Goal: Task Accomplishment & Management: Use online tool/utility

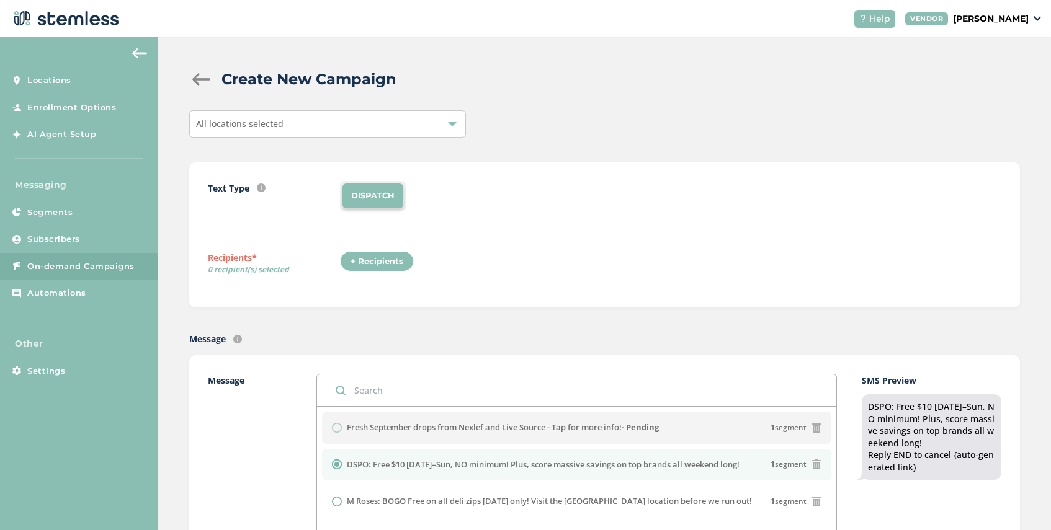
scroll to position [200, 0]
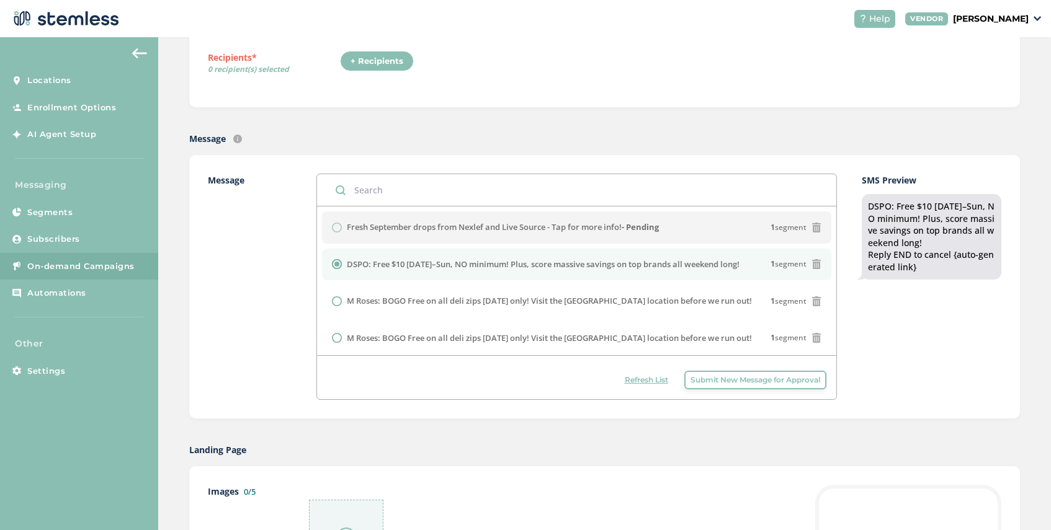
drag, startPoint x: 755, startPoint y: 267, endPoint x: 349, endPoint y: 268, distance: 406.8
click at [349, 268] on div "DSPO: Free $10 [DATE]–Sun, NO minimum! Plus, score massive savings on top brand…" at bounding box center [576, 265] width 489 height 12
copy label "DSPO: Free $10 [DATE]–Sun, NO minimum! Plus, score massive savings on top brand…"
click at [715, 386] on button "Submit New Message for Approval" at bounding box center [755, 380] width 142 height 19
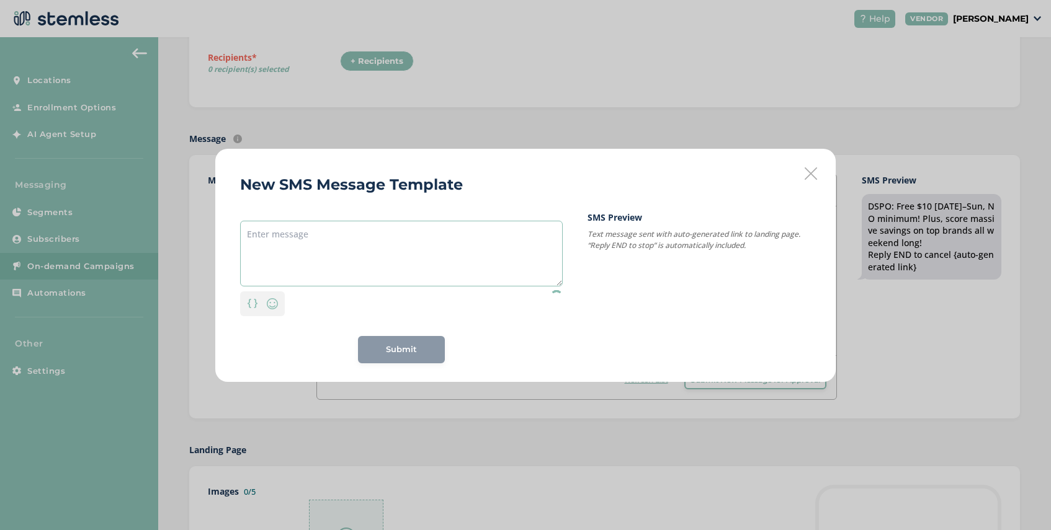
click at [368, 227] on textarea at bounding box center [401, 254] width 323 height 66
paste textarea "DSPO: Free $10 [DATE]–Sun, NO minimum! Plus, score massive savings on top brand…"
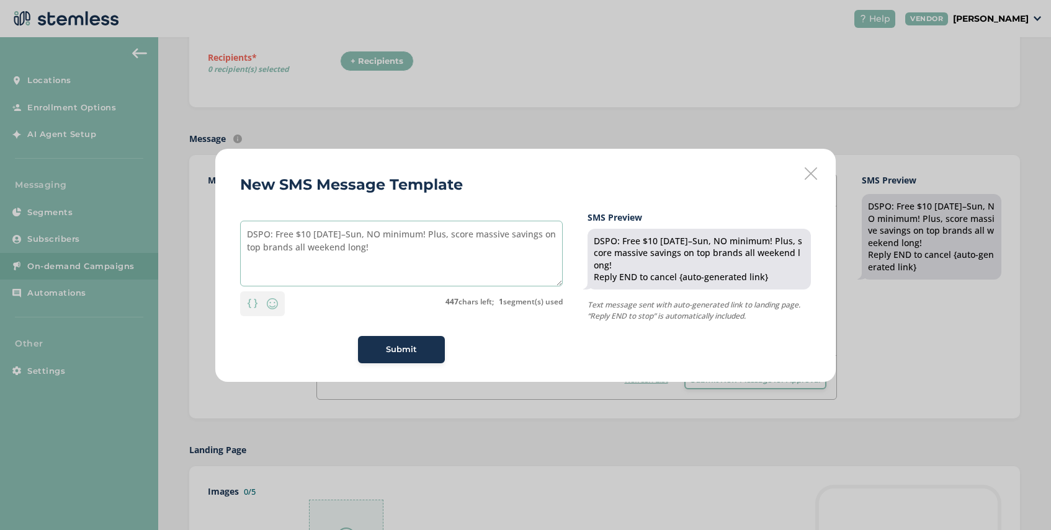
click at [272, 236] on textarea "DSPO: Free $10 [DATE]–Sun, NO minimum! Plus, score massive savings on top brand…" at bounding box center [401, 254] width 323 height 66
drag, startPoint x: 270, startPoint y: 236, endPoint x: 228, endPoint y: 233, distance: 42.2
click at [228, 233] on div "New SMS Message Template DSPO: Free $10 [DATE]–Sun, NO minimum! Plus, score mas…" at bounding box center [525, 265] width 620 height 233
type textarea "Firecreek: Free $10 [DATE]–Sun, NO minimum! Plus, score massive savings on top …"
click at [402, 350] on span "Submit" at bounding box center [401, 350] width 31 height 12
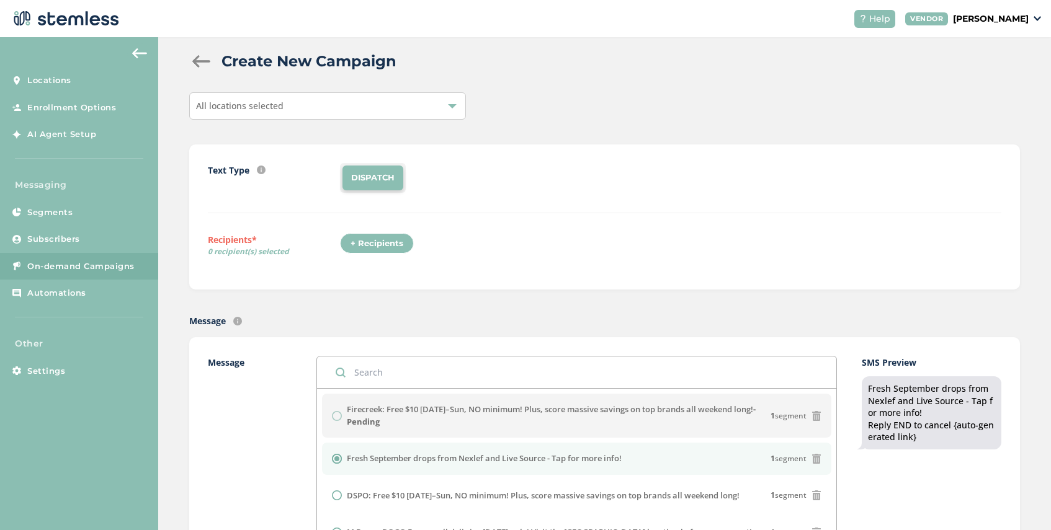
scroll to position [0, 0]
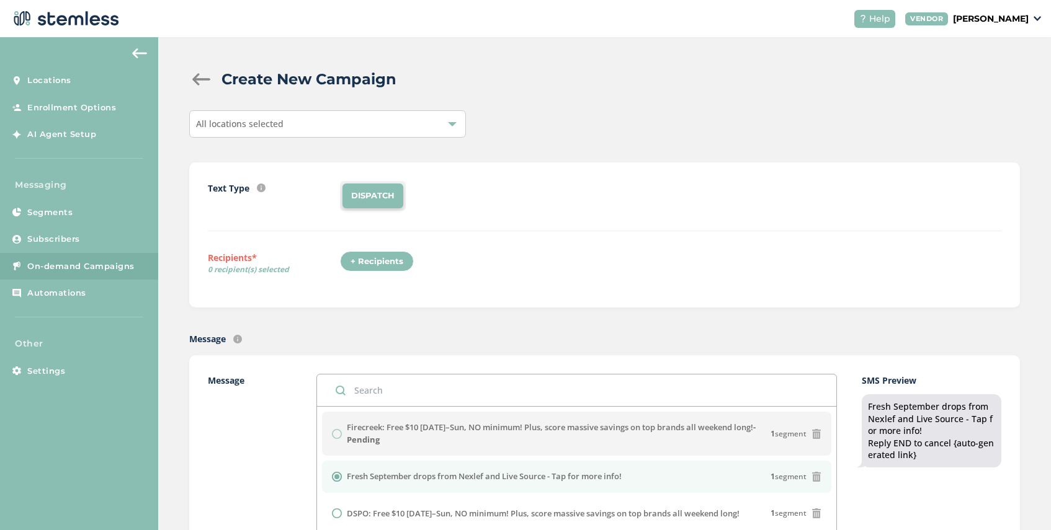
click at [301, 131] on div "All locations selected" at bounding box center [327, 123] width 277 height 27
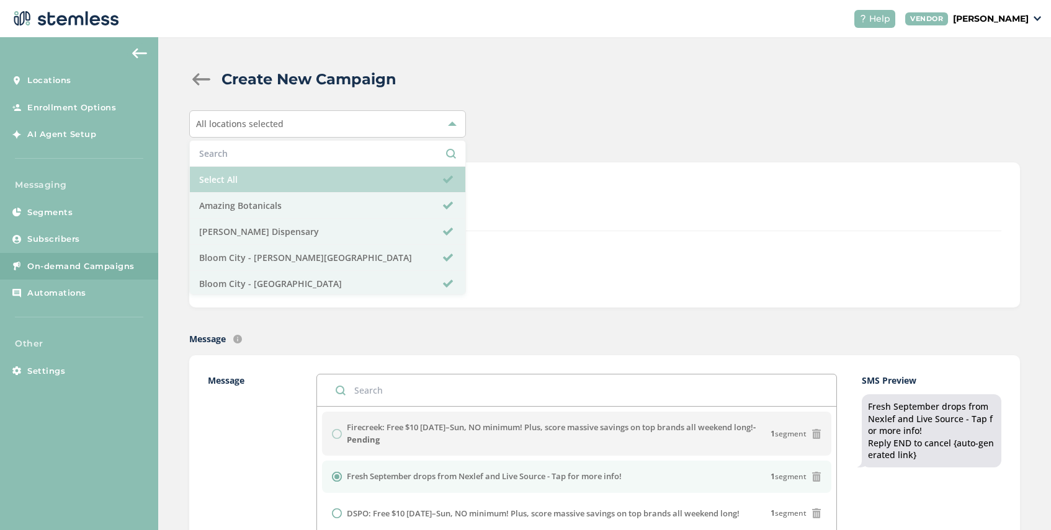
click at [290, 171] on li "Select All" at bounding box center [327, 180] width 275 height 26
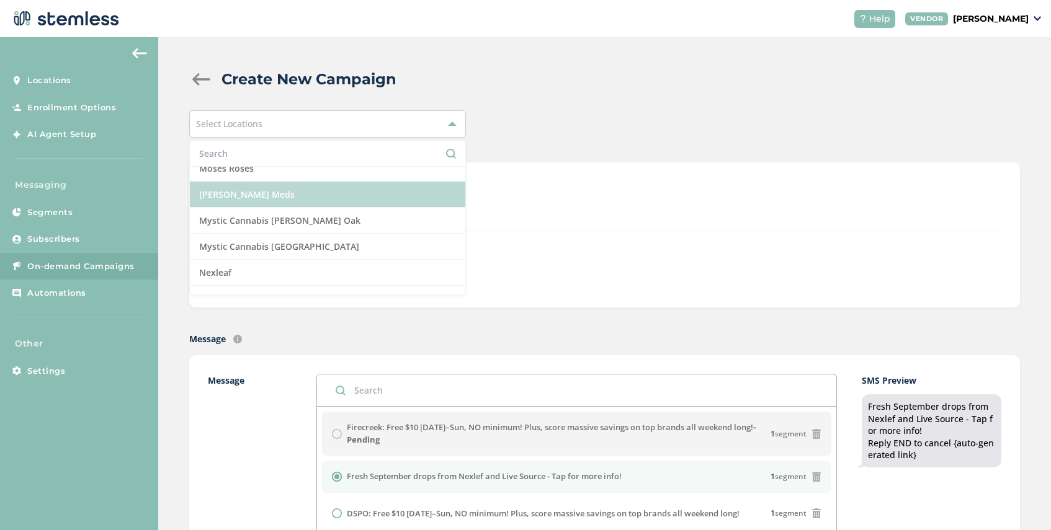
scroll to position [830, 0]
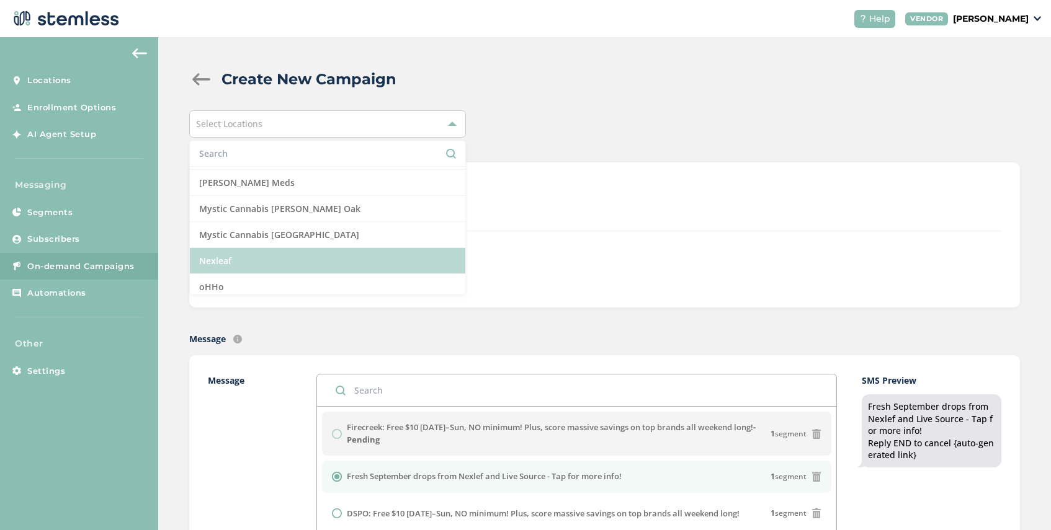
click at [268, 263] on li "Nexleaf" at bounding box center [327, 261] width 275 height 26
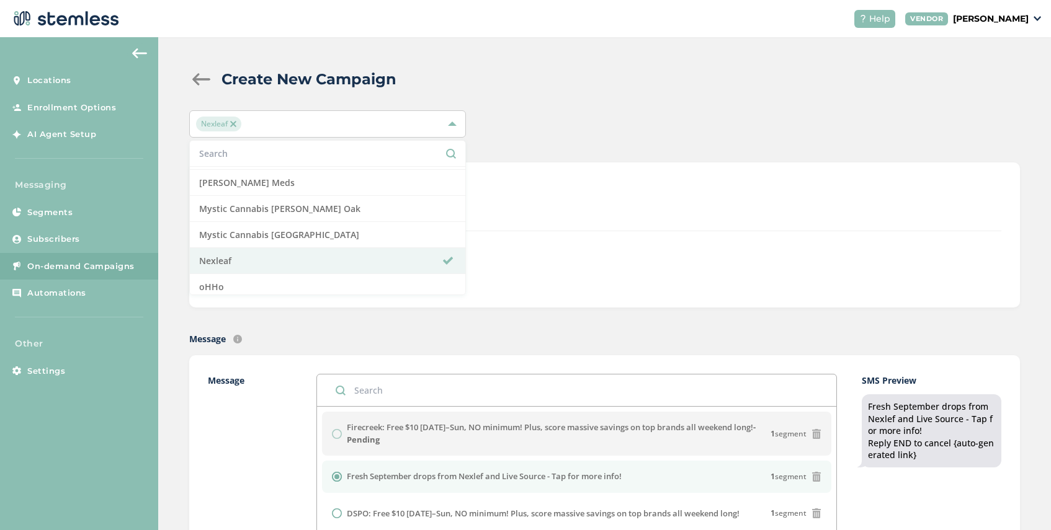
click at [525, 255] on div "+ Recipients" at bounding box center [670, 265] width 661 height 29
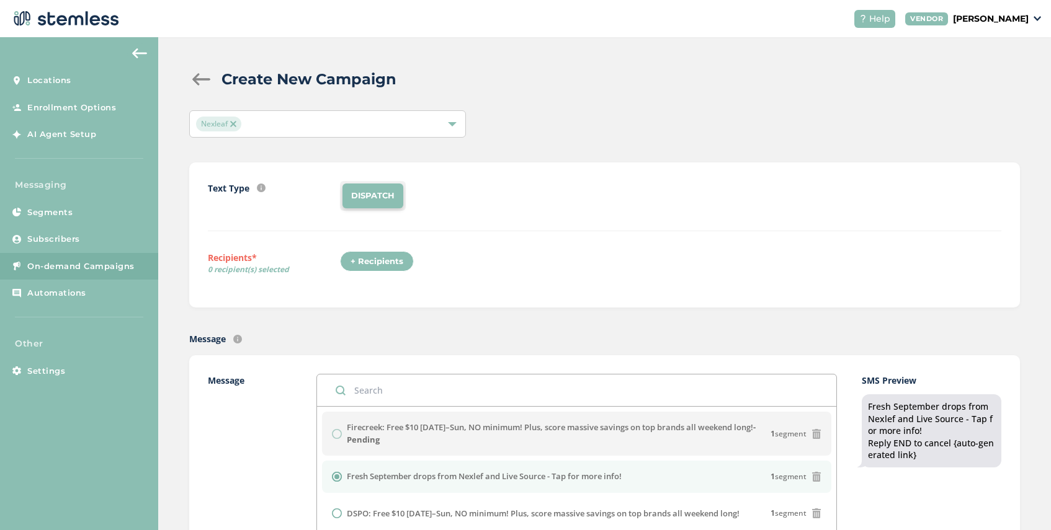
click at [393, 260] on div "+ Recipients" at bounding box center [377, 261] width 74 height 21
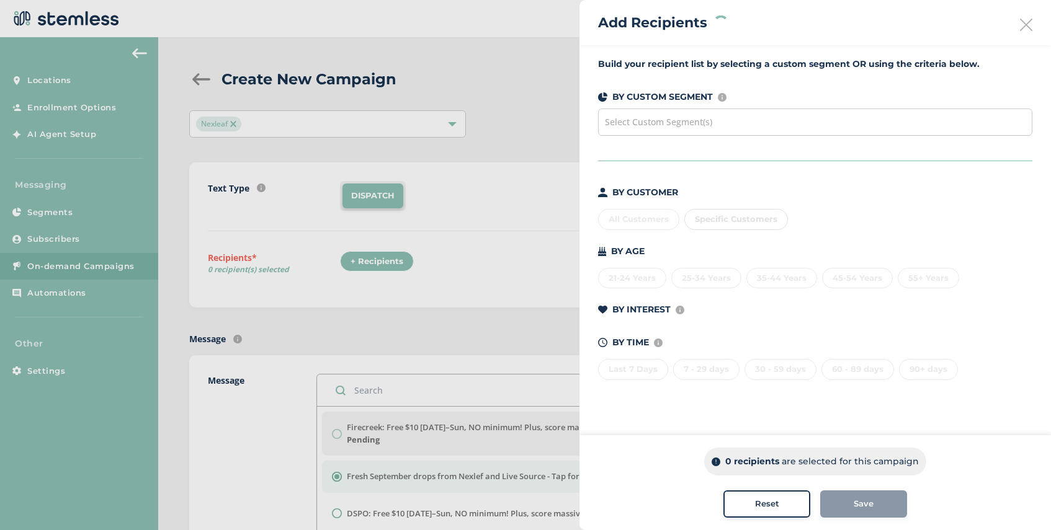
click at [759, 123] on div "Select Custom Segment(s)" at bounding box center [815, 122] width 434 height 27
click at [801, 241] on div "BY CUSTOMER All Customers Specific Customers BY AGE [DEMOGRAPHIC_DATA] Years 25…" at bounding box center [815, 283] width 434 height 194
click at [768, 229] on div "Specific Customers" at bounding box center [736, 219] width 104 height 21
click at [755, 250] on input "text" at bounding box center [808, 244] width 228 height 13
type input "623313"
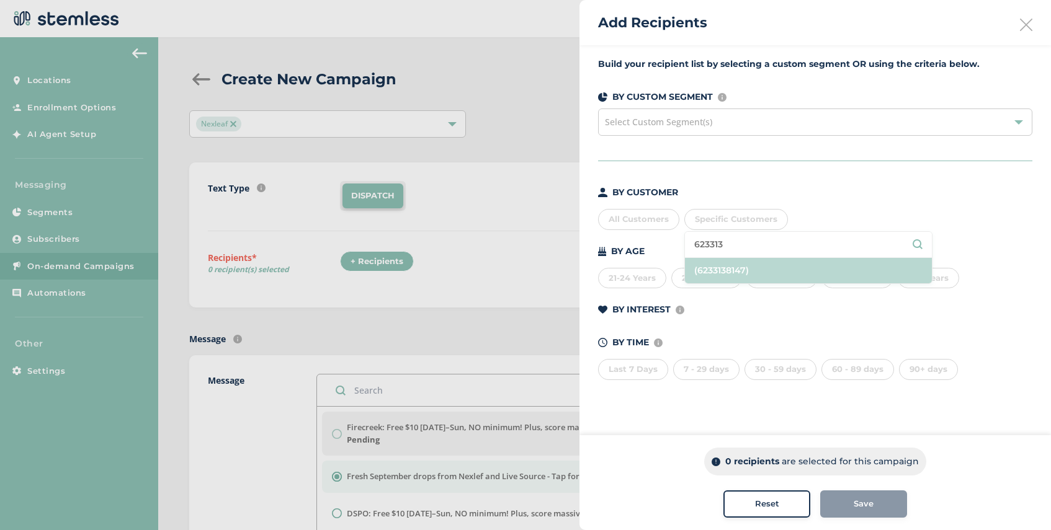
click at [759, 272] on li "(6233138147)" at bounding box center [808, 270] width 247 height 25
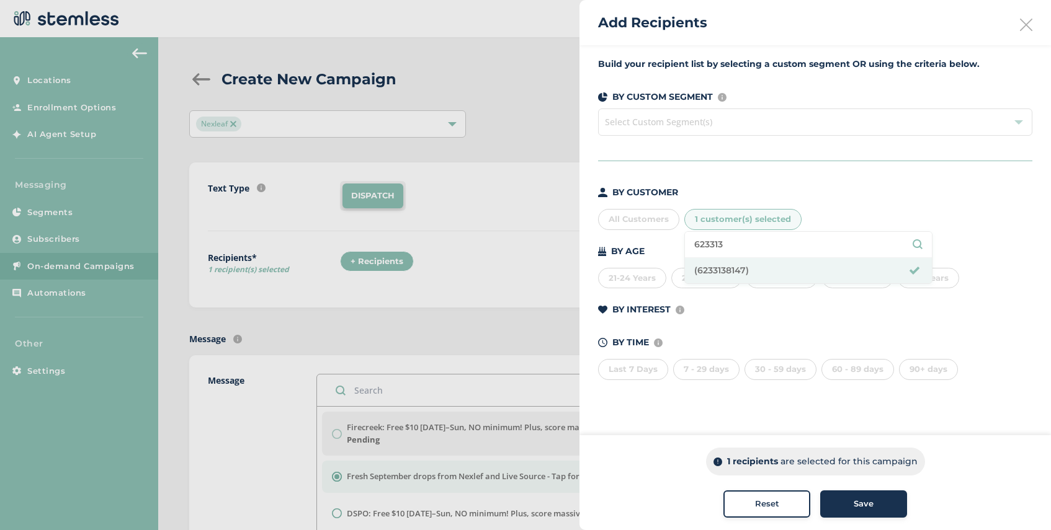
click at [852, 510] on button "Save" at bounding box center [863, 504] width 87 height 27
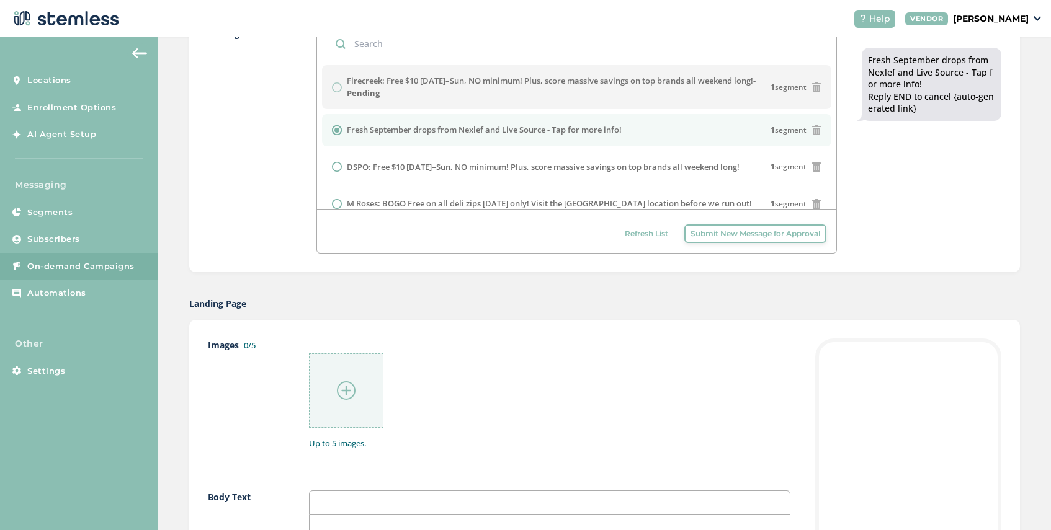
scroll to position [447, 0]
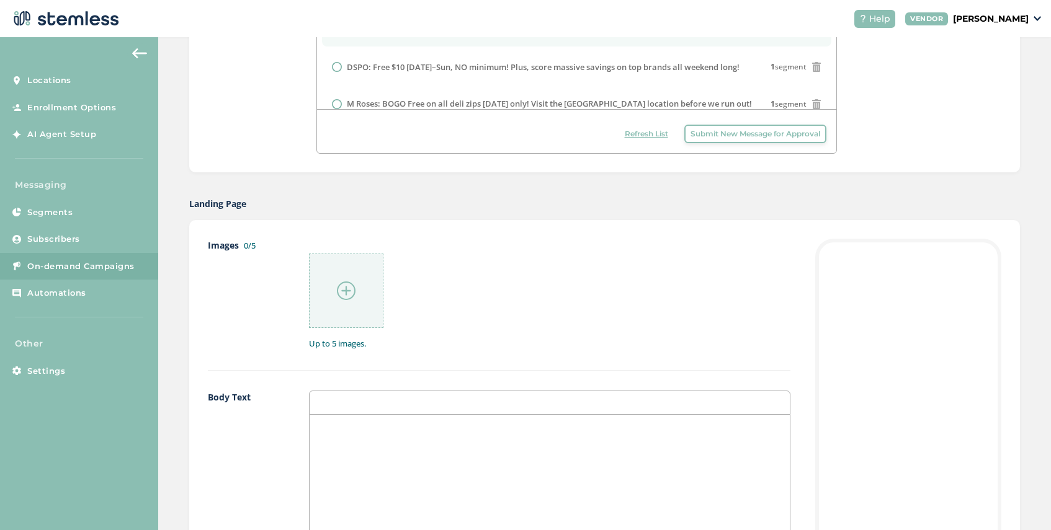
click at [345, 301] on div at bounding box center [346, 291] width 74 height 74
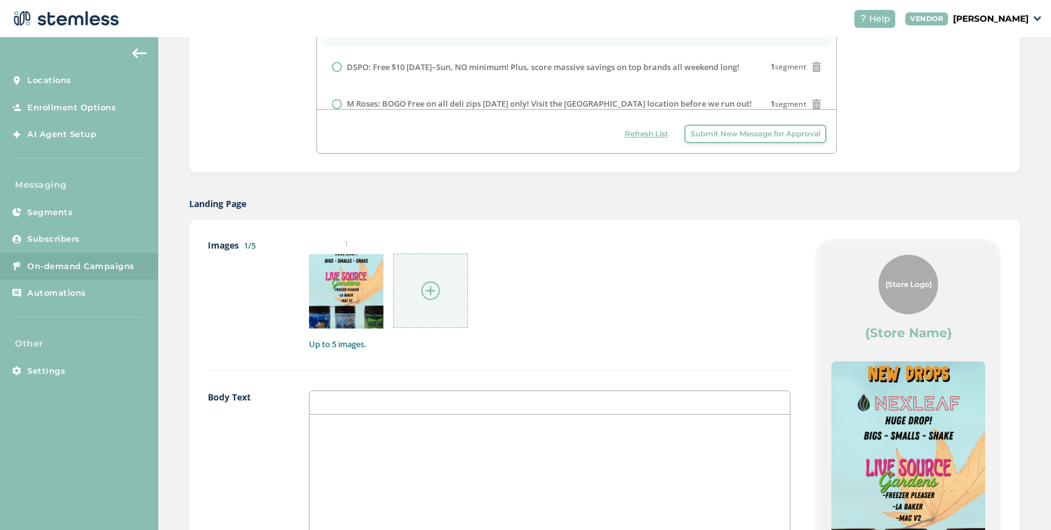
click at [447, 285] on div at bounding box center [430, 291] width 74 height 74
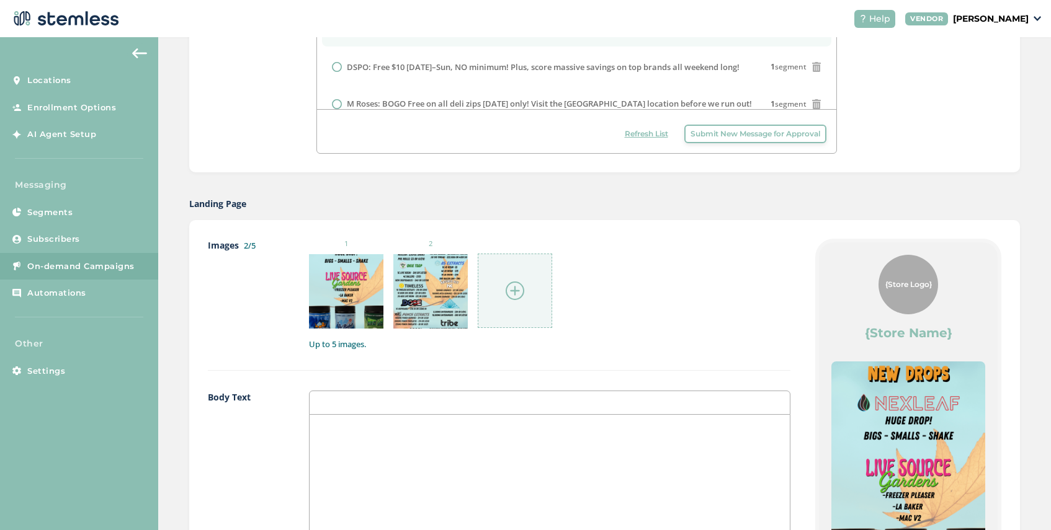
click at [495, 294] on div at bounding box center [515, 291] width 74 height 74
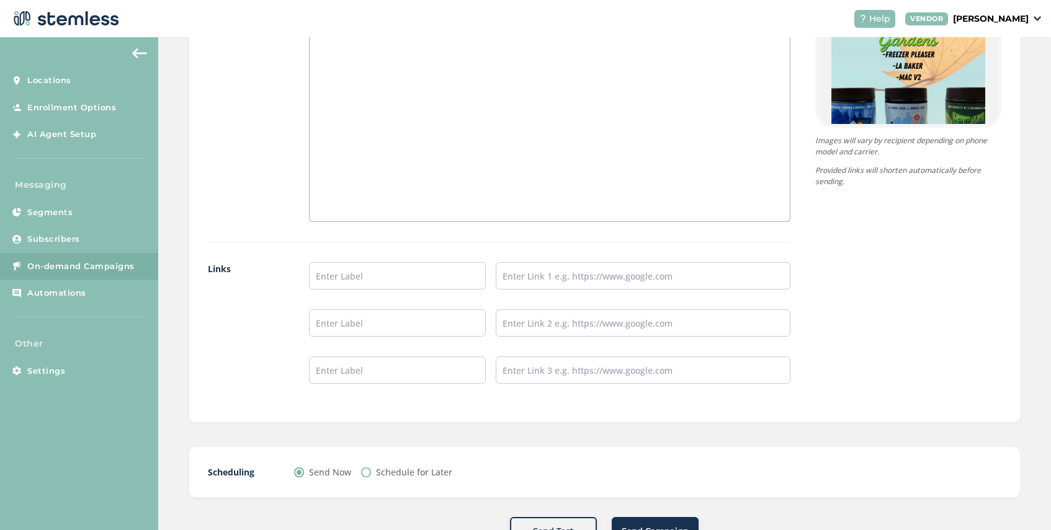
scroll to position [933, 0]
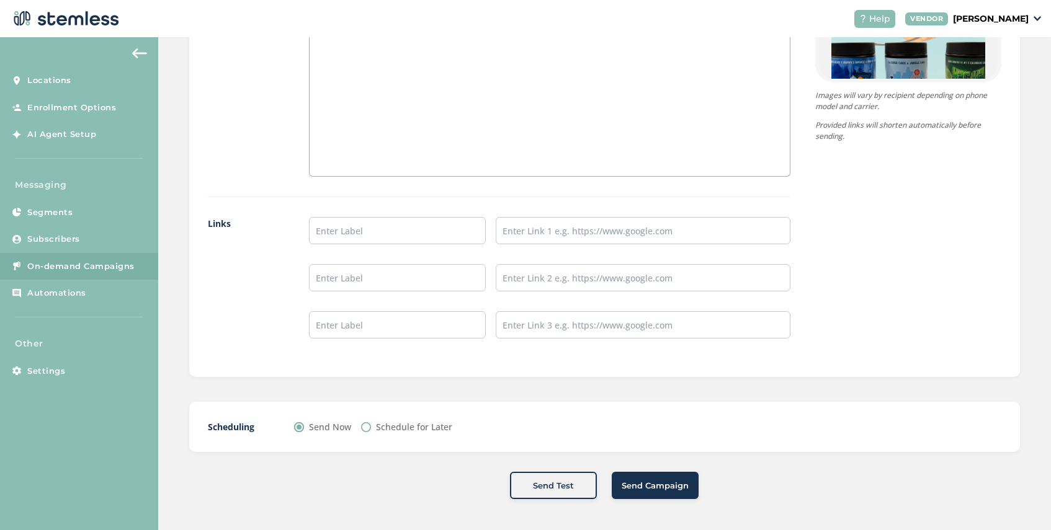
click at [656, 495] on button "Send Campaign" at bounding box center [655, 485] width 87 height 27
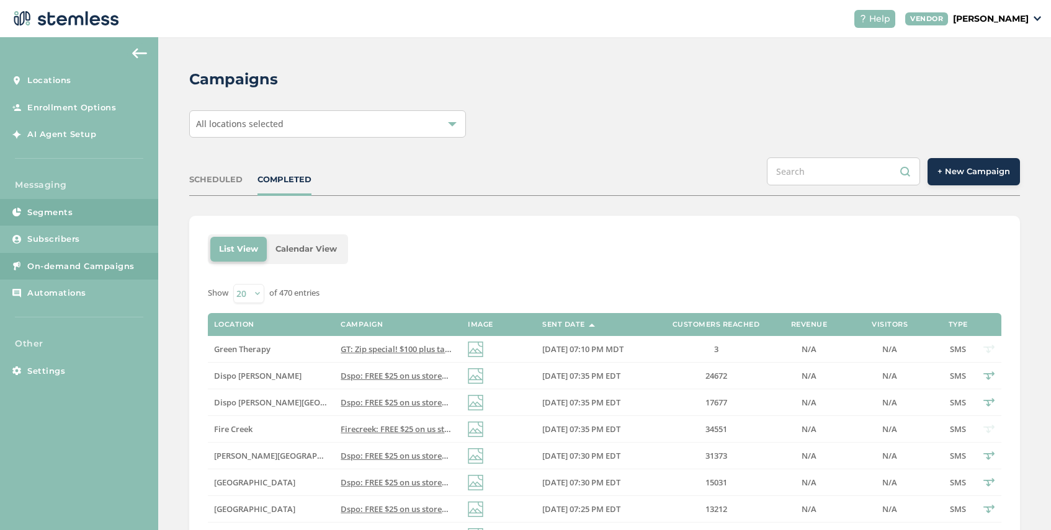
click at [66, 208] on span "Segments" at bounding box center [49, 213] width 45 height 12
click at [70, 273] on link "On-demand Campaigns" at bounding box center [79, 266] width 158 height 27
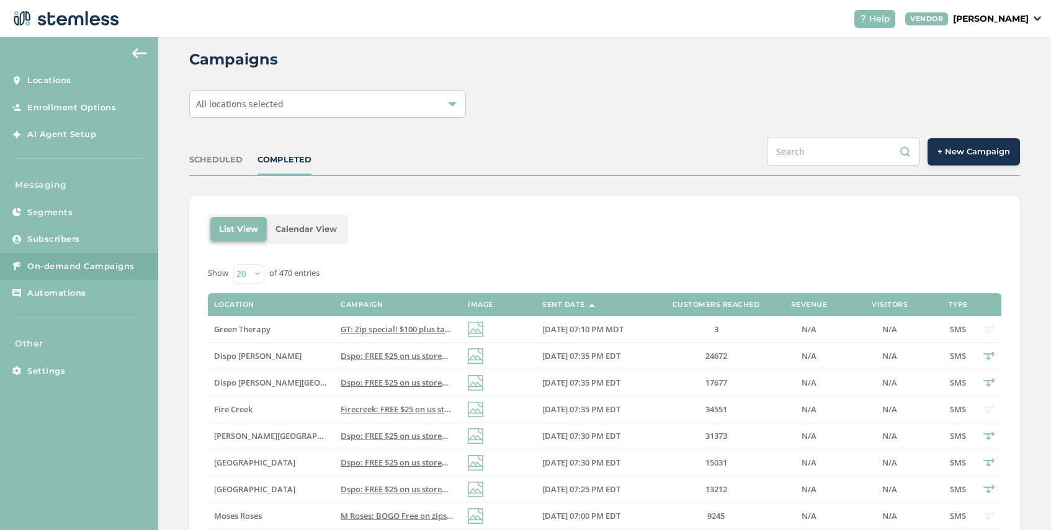
scroll to position [26, 0]
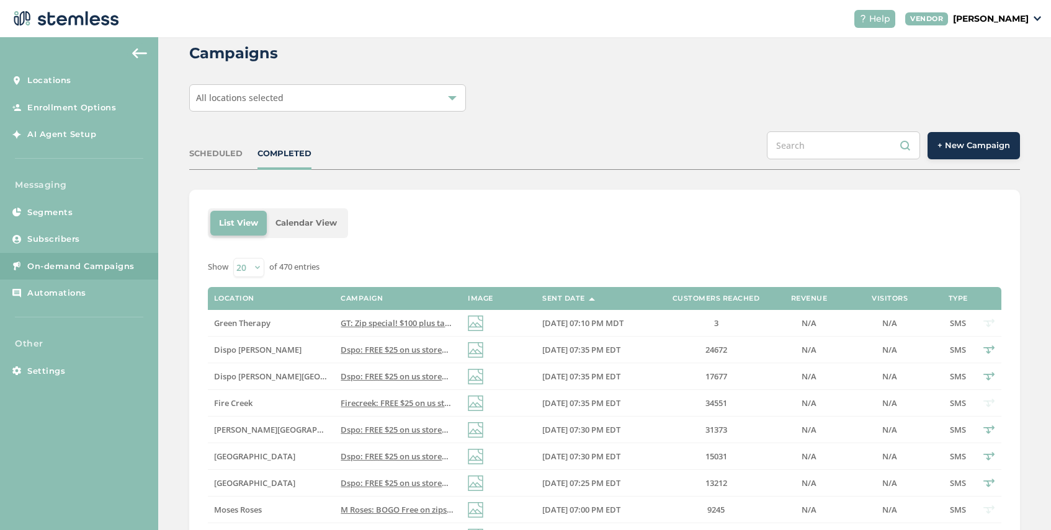
click at [969, 137] on button "+ New Campaign" at bounding box center [973, 145] width 92 height 27
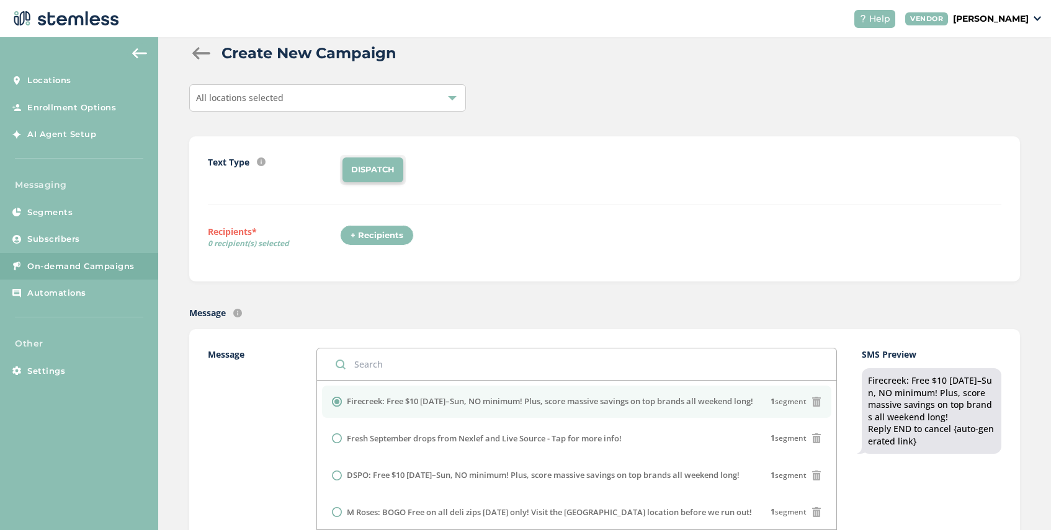
click at [309, 102] on div "All locations selected" at bounding box center [327, 97] width 277 height 27
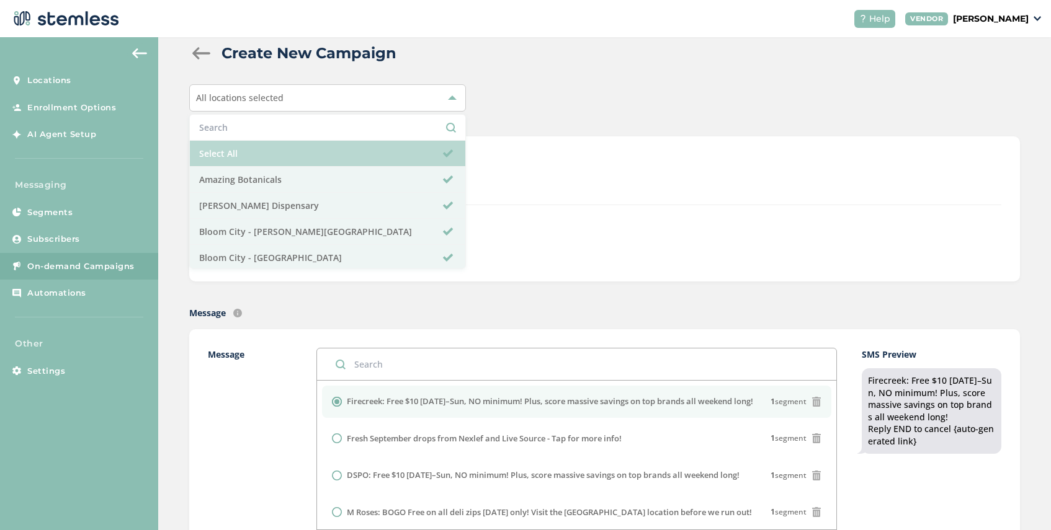
click at [295, 148] on li "Select All" at bounding box center [327, 154] width 275 height 26
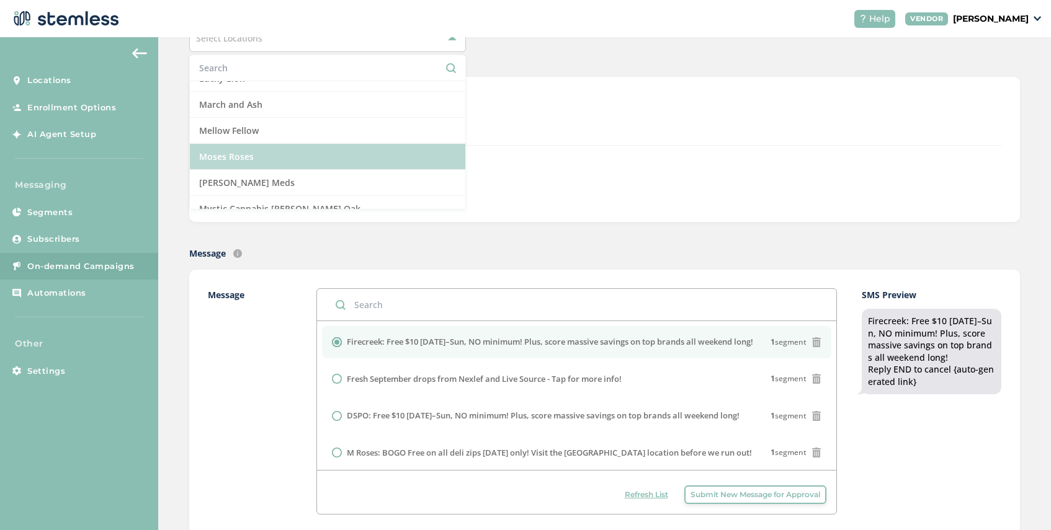
scroll to position [747, 0]
click at [288, 158] on li "Moses Roses" at bounding box center [327, 155] width 275 height 26
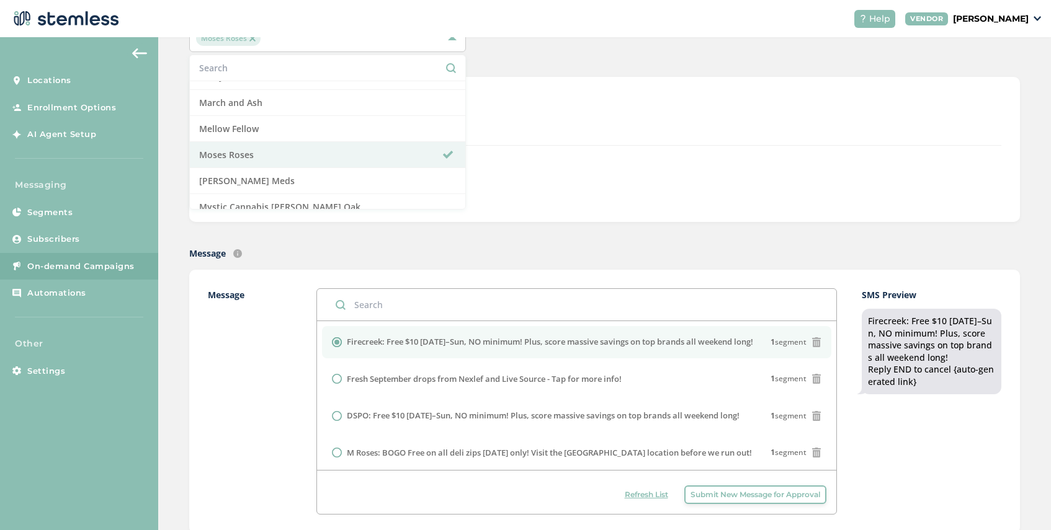
click at [536, 181] on div "+ Recipients" at bounding box center [670, 180] width 661 height 29
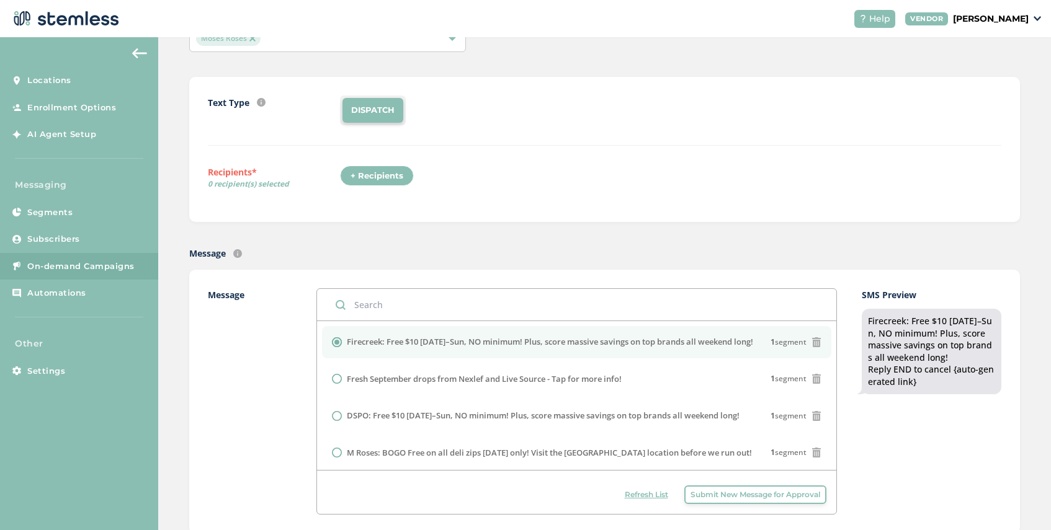
click at [381, 172] on div "+ Recipients" at bounding box center [377, 176] width 74 height 21
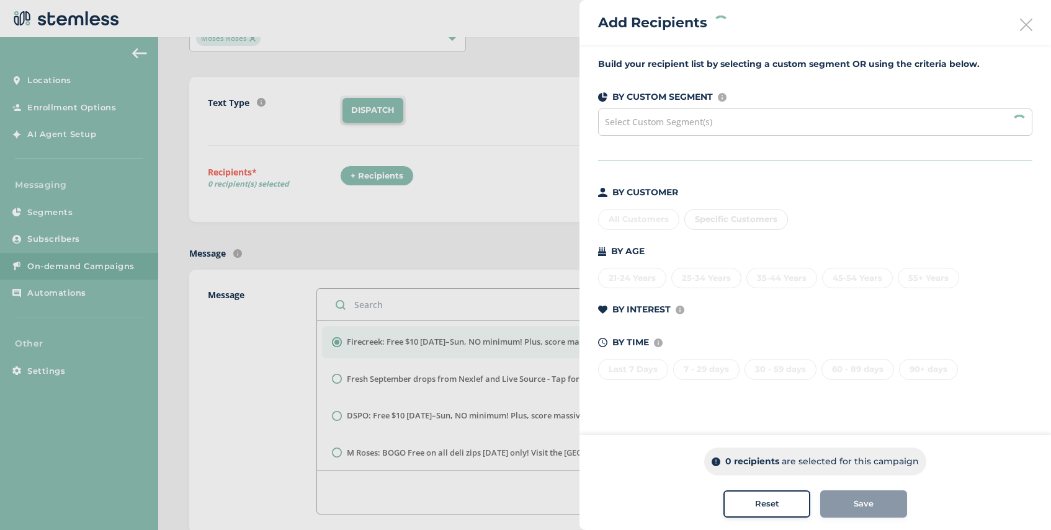
click at [693, 115] on div "Select Custom Segment(s)" at bounding box center [815, 122] width 434 height 27
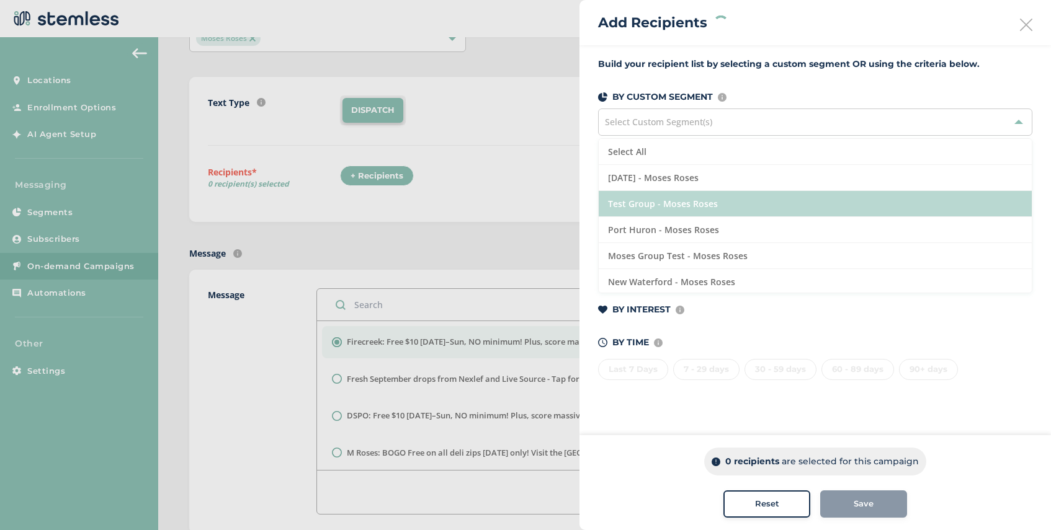
click at [713, 204] on li "Test Group - Moses Roses" at bounding box center [814, 204] width 433 height 26
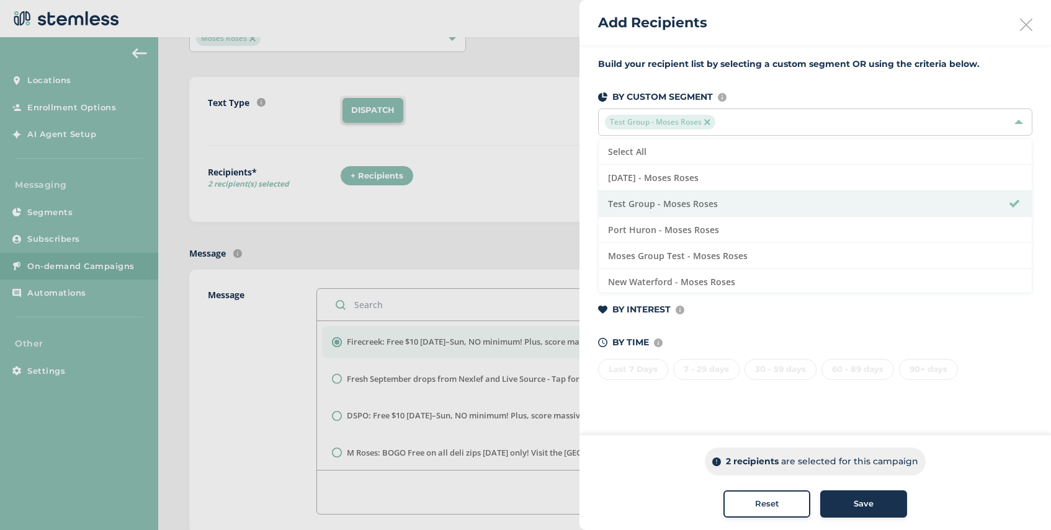
click at [858, 508] on span "Save" at bounding box center [863, 504] width 20 height 12
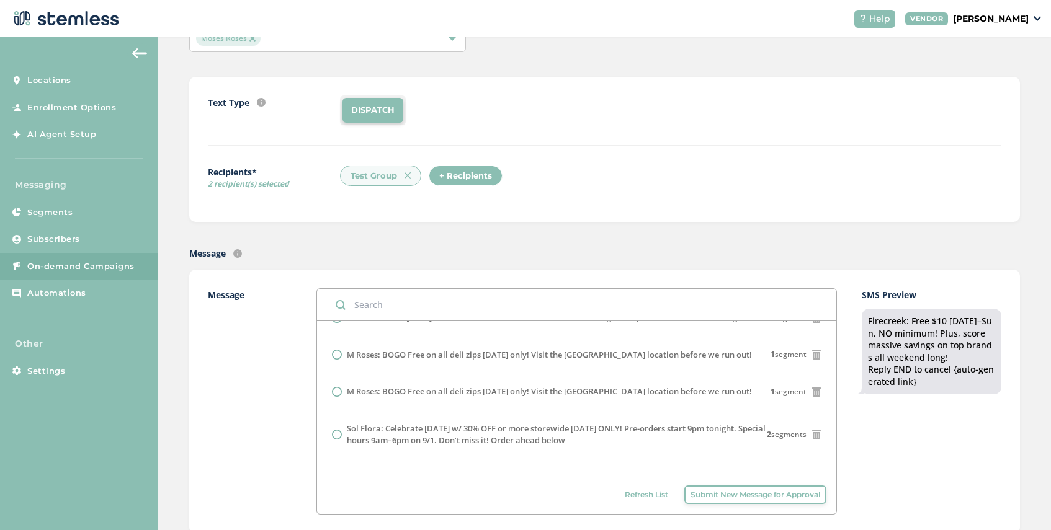
scroll to position [107, 0]
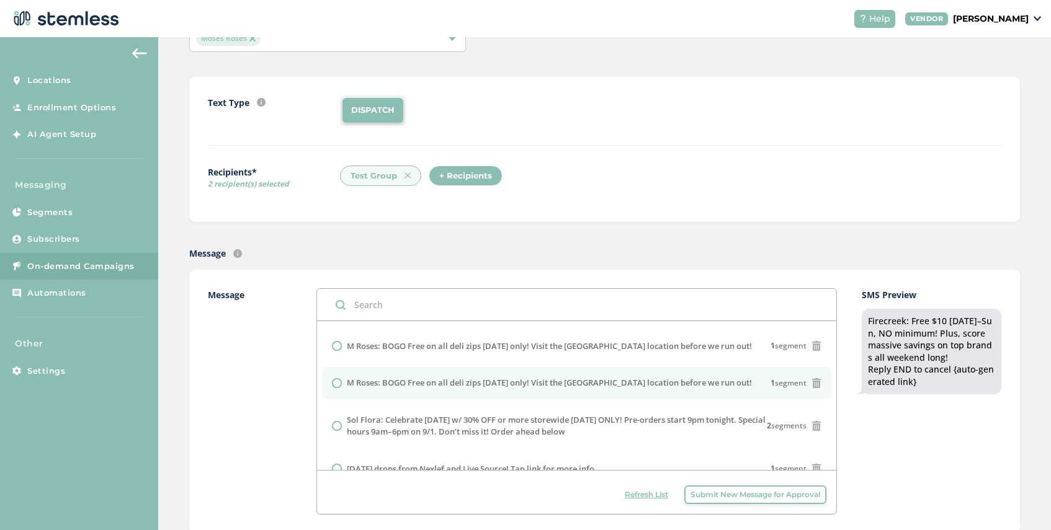
click at [453, 387] on label "M Roses: BOGO Free on all deli zips [DATE] only! Visit the [GEOGRAPHIC_DATA] lo…" at bounding box center [549, 383] width 405 height 12
radio input "false"
radio input "true"
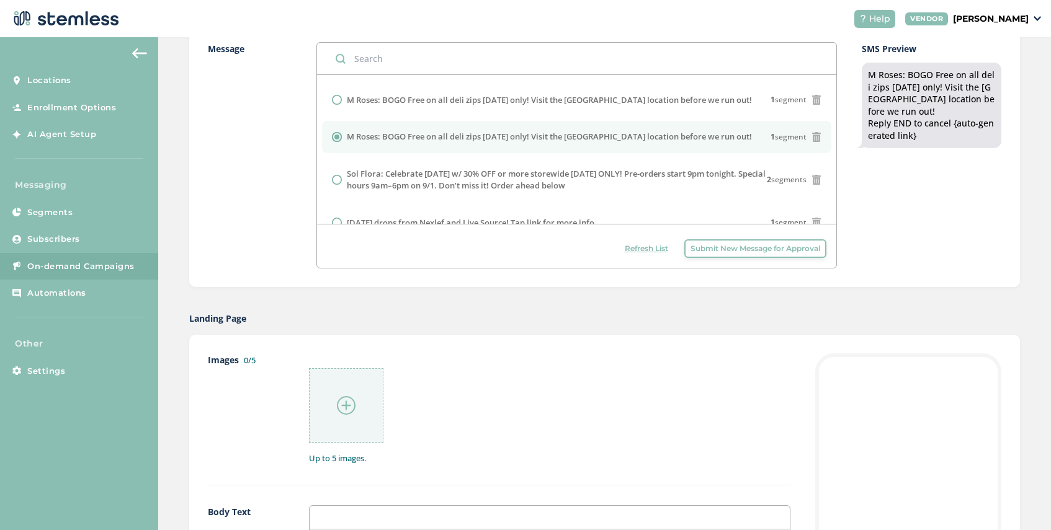
scroll to position [359, 0]
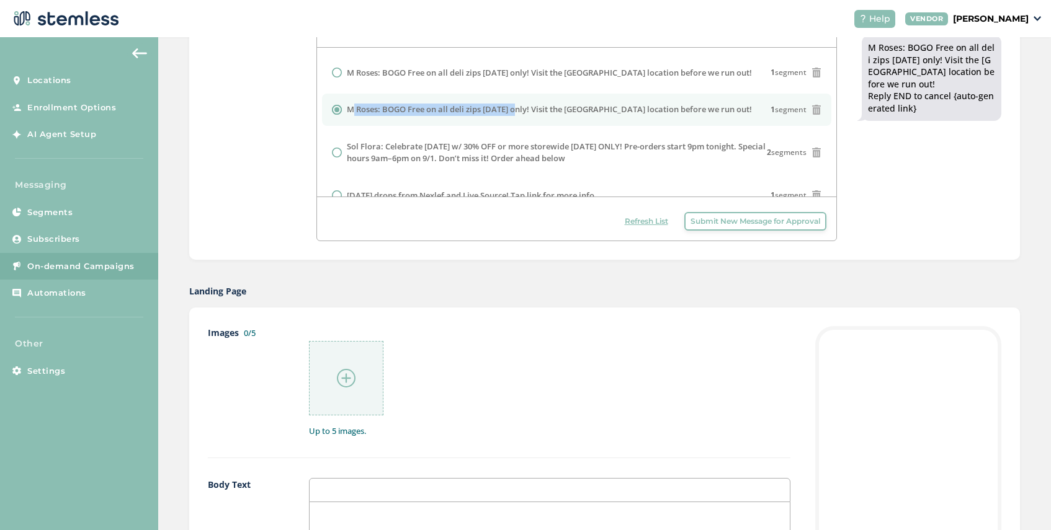
drag, startPoint x: 719, startPoint y: 95, endPoint x: 515, endPoint y: 110, distance: 204.0
click at [515, 110] on li "M Roses: BOGO Free on all deli zips [DATE] only! Visit the [GEOGRAPHIC_DATA] lo…" at bounding box center [576, 110] width 509 height 32
click at [715, 110] on div "M Roses: BOGO Free on all deli zips [DATE] only! Visit the [GEOGRAPHIC_DATA] lo…" at bounding box center [576, 110] width 489 height 12
drag, startPoint x: 724, startPoint y: 110, endPoint x: 385, endPoint y: 108, distance: 339.9
click at [385, 108] on div "M Roses: BOGO Free on all deli zips [DATE] only! Visit the [GEOGRAPHIC_DATA] lo…" at bounding box center [576, 110] width 489 height 12
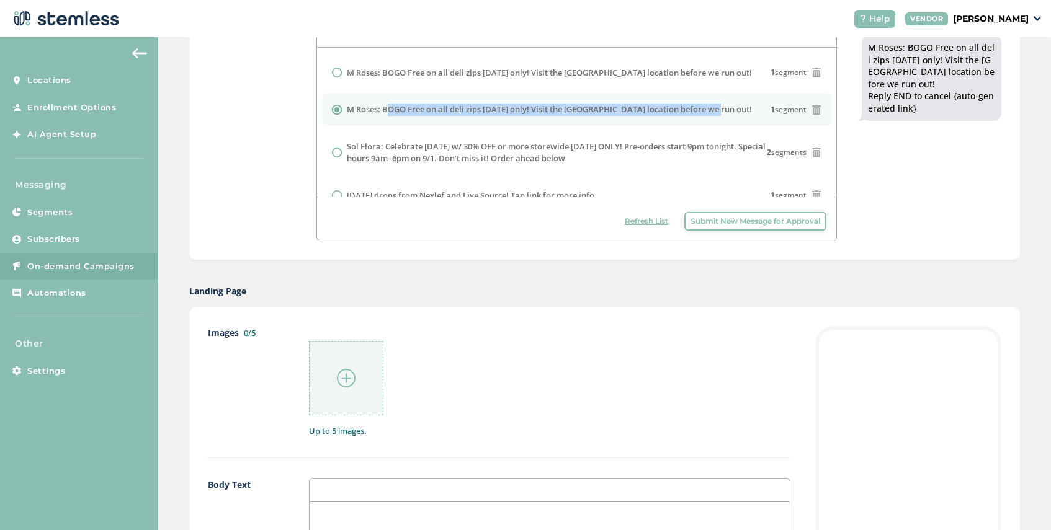
copy label "BOGO Free on all deli zips [DATE] only! Visit the [GEOGRAPHIC_DATA] location be…"
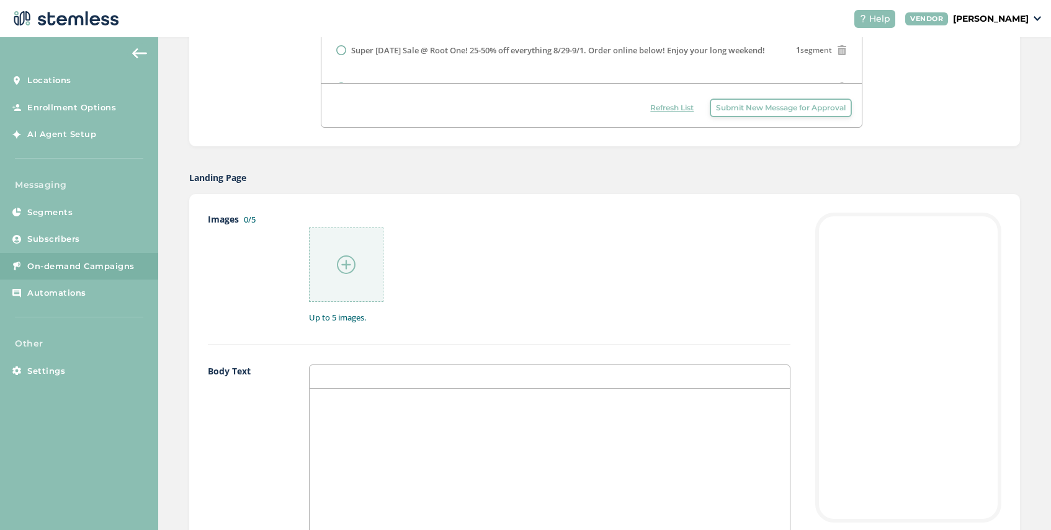
scroll to position [491, 0]
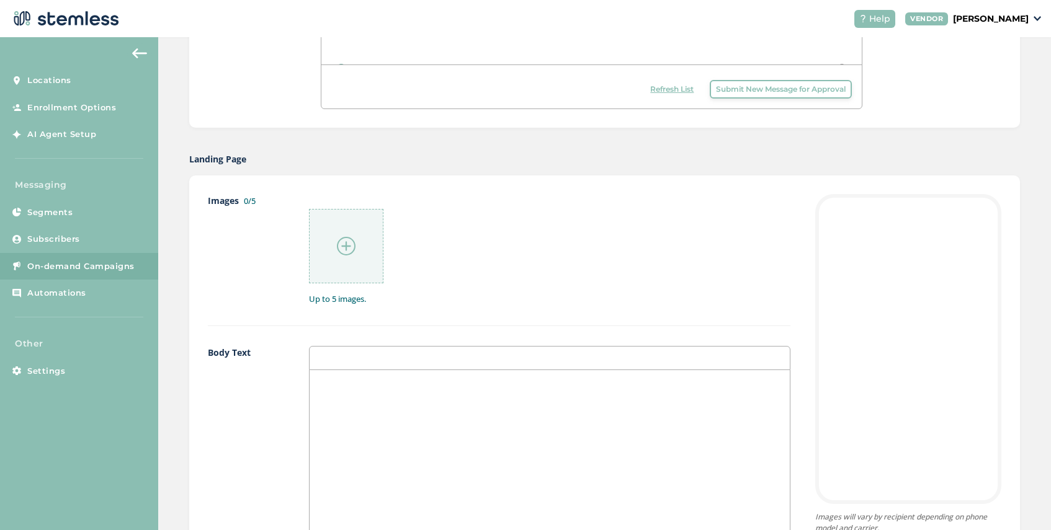
click at [371, 384] on p at bounding box center [549, 383] width 461 height 11
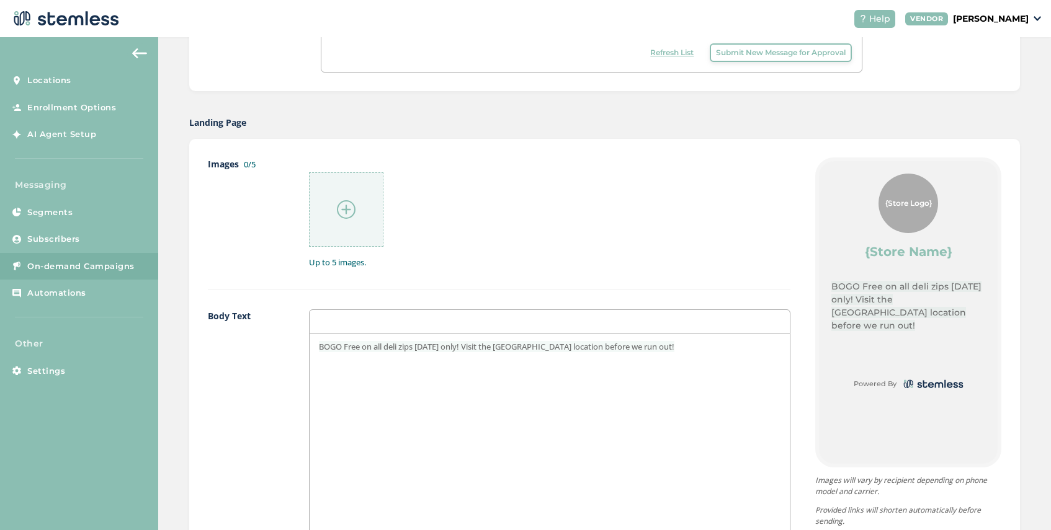
scroll to position [532, 0]
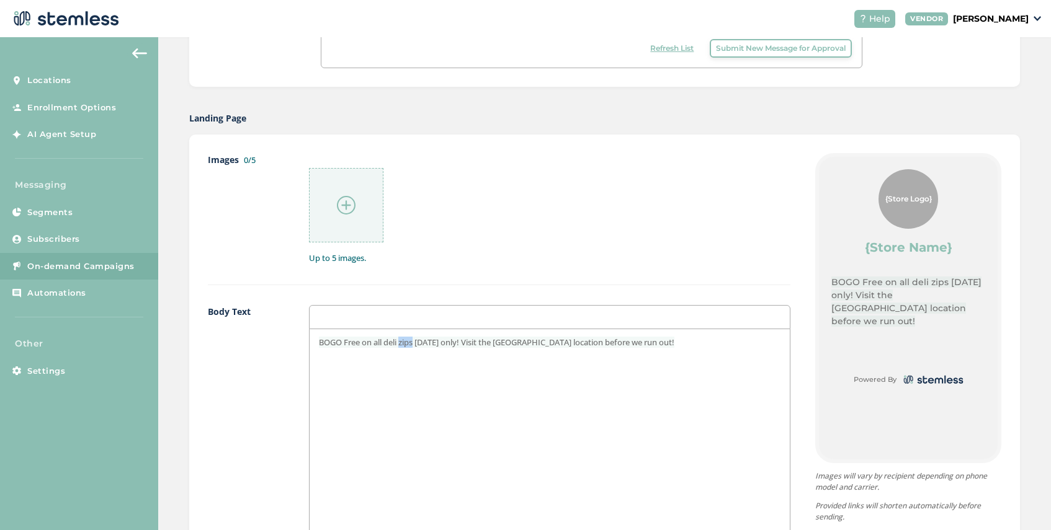
drag, startPoint x: 416, startPoint y: 345, endPoint x: 402, endPoint y: 345, distance: 14.3
click at [402, 345] on span "BOGO Free on all deli zips [DATE] only! Visit the [GEOGRAPHIC_DATA] location be…" at bounding box center [496, 342] width 355 height 11
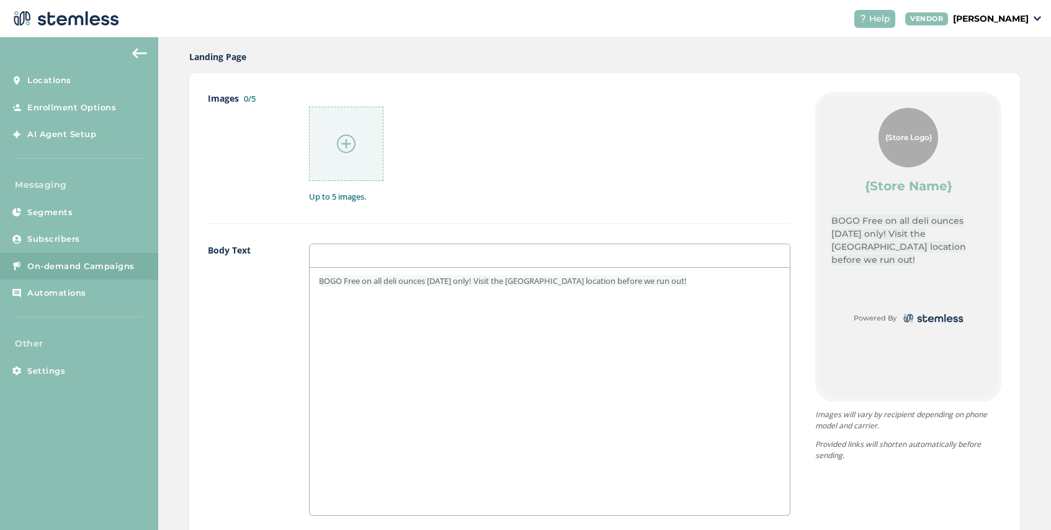
scroll to position [598, 0]
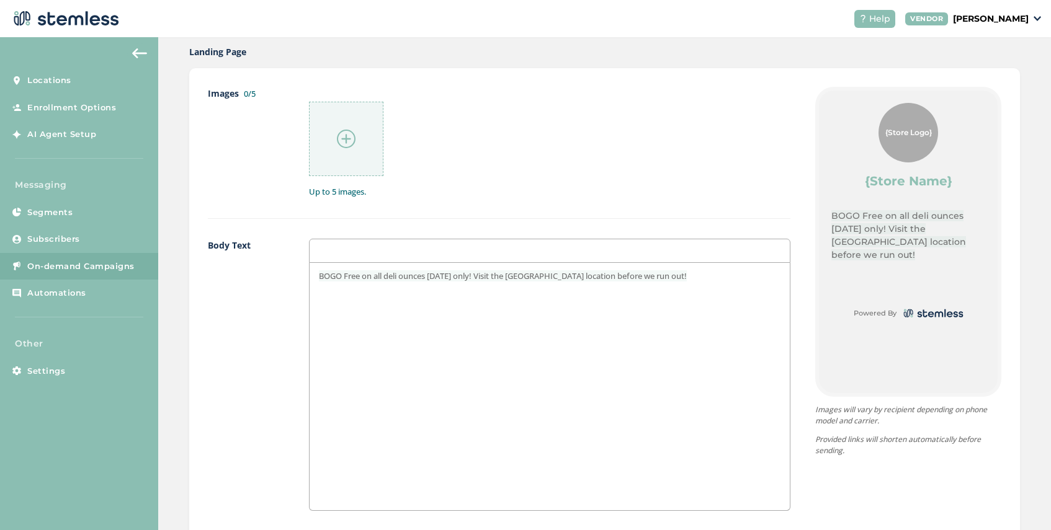
click at [674, 274] on p "BOGO Free on all deli ounces [DATE] only! Visit the [GEOGRAPHIC_DATA] location …" at bounding box center [549, 275] width 461 height 11
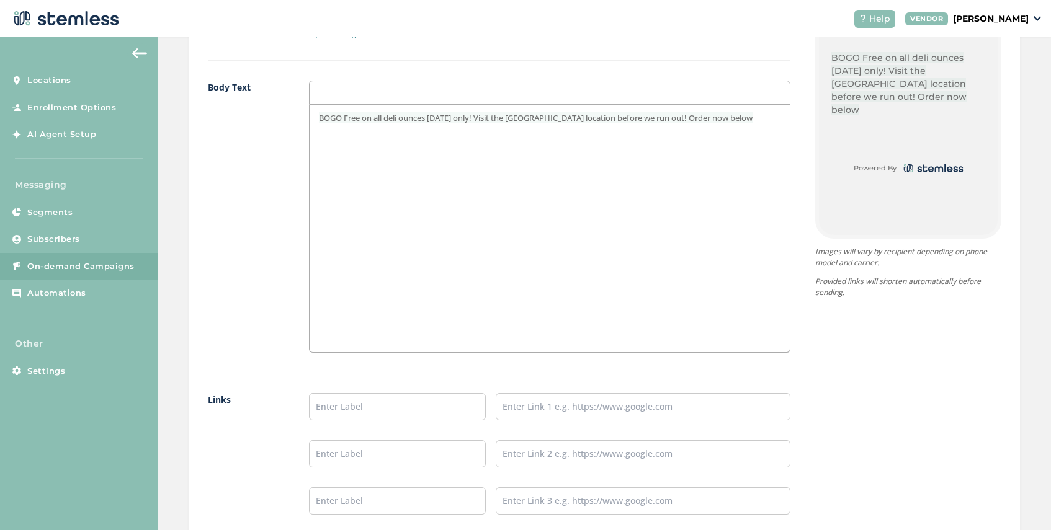
scroll to position [840, 0]
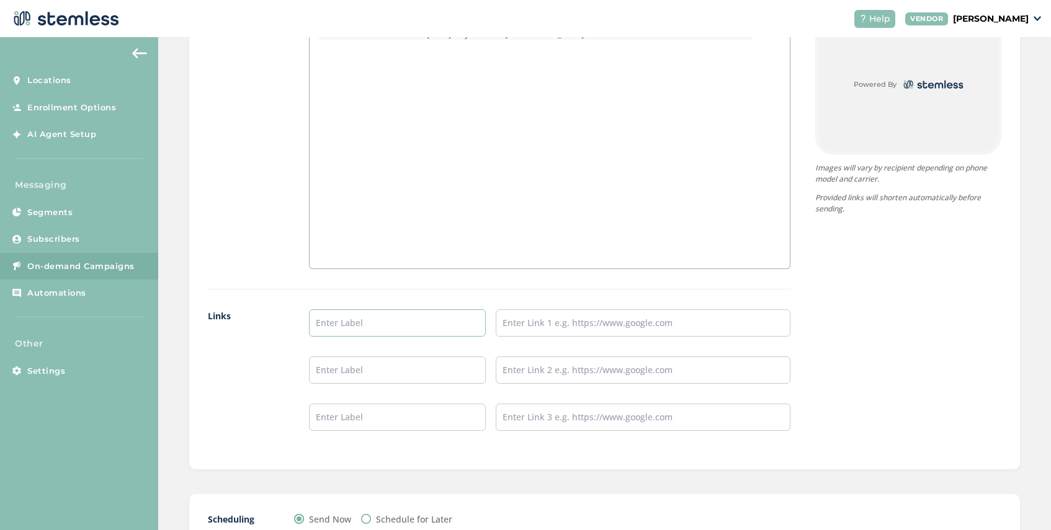
click at [373, 324] on input "text" at bounding box center [397, 322] width 177 height 27
type input "ORDER HERE"
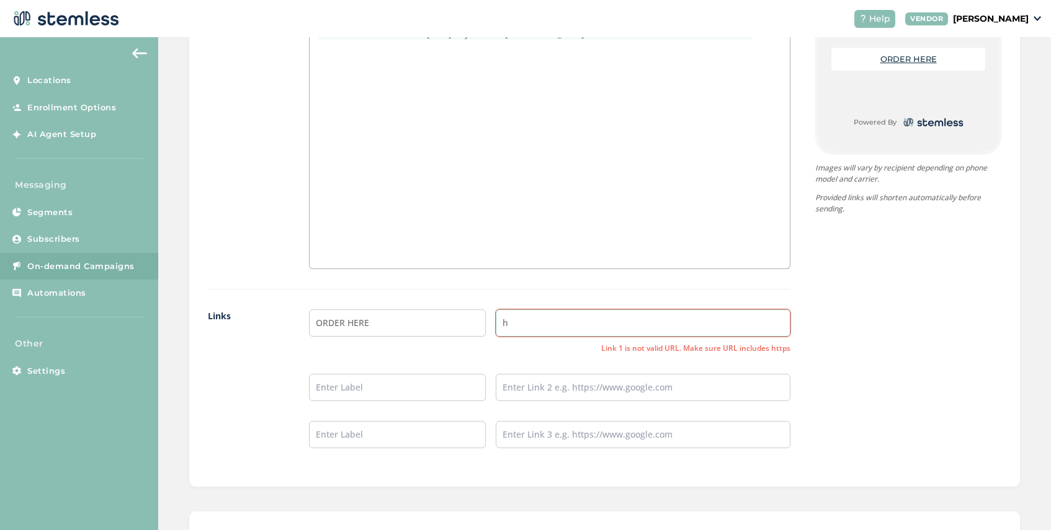
type input "[URL][DOMAIN_NAME]"
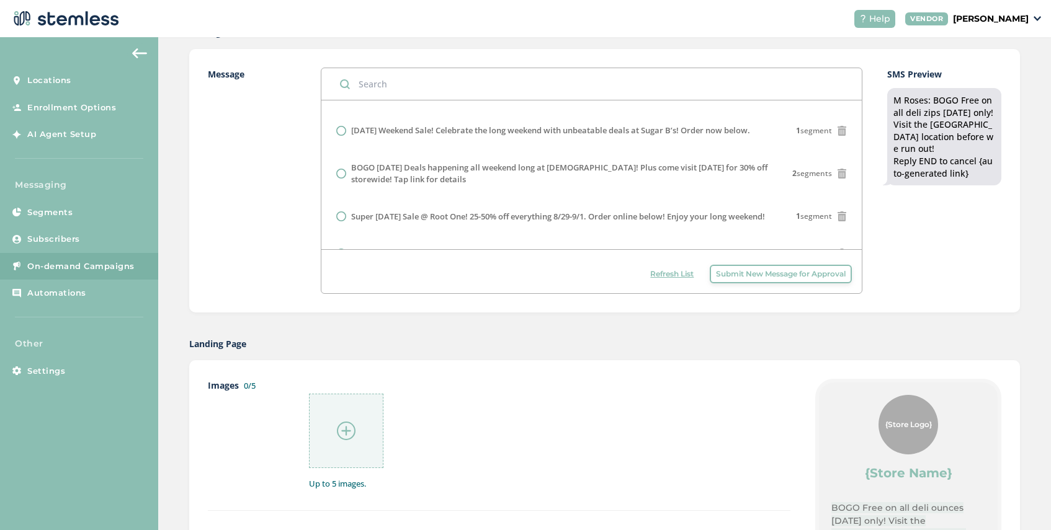
scroll to position [618, 0]
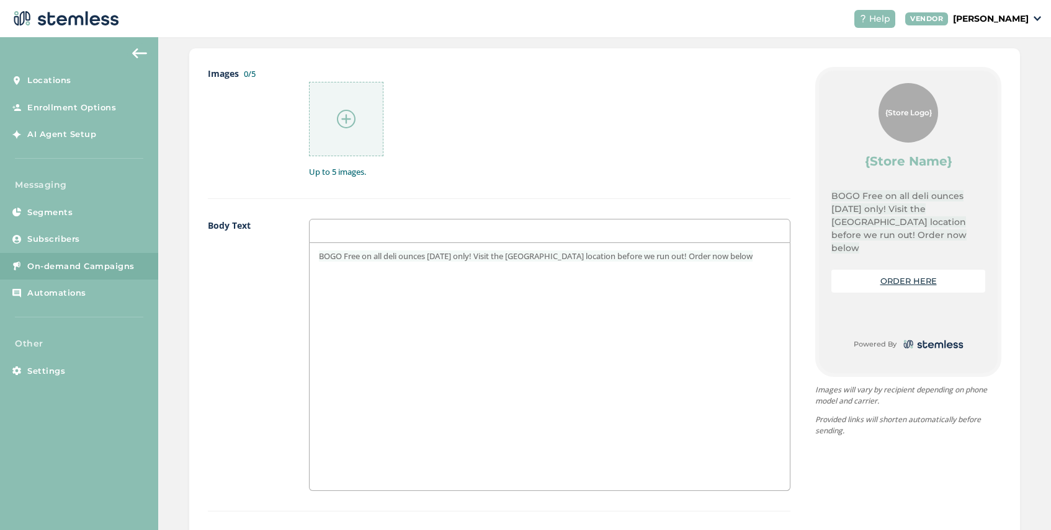
click at [473, 258] on span "BOGO Free on all deli ounces [DATE] only! Visit the [GEOGRAPHIC_DATA] location …" at bounding box center [536, 256] width 434 height 11
drag, startPoint x: 670, startPoint y: 257, endPoint x: 491, endPoint y: 257, distance: 179.2
click at [491, 257] on span "BOGO Free on all deli ounces [DATE] only 9/5! Visit the [GEOGRAPHIC_DATA] locat…" at bounding box center [542, 256] width 447 height 11
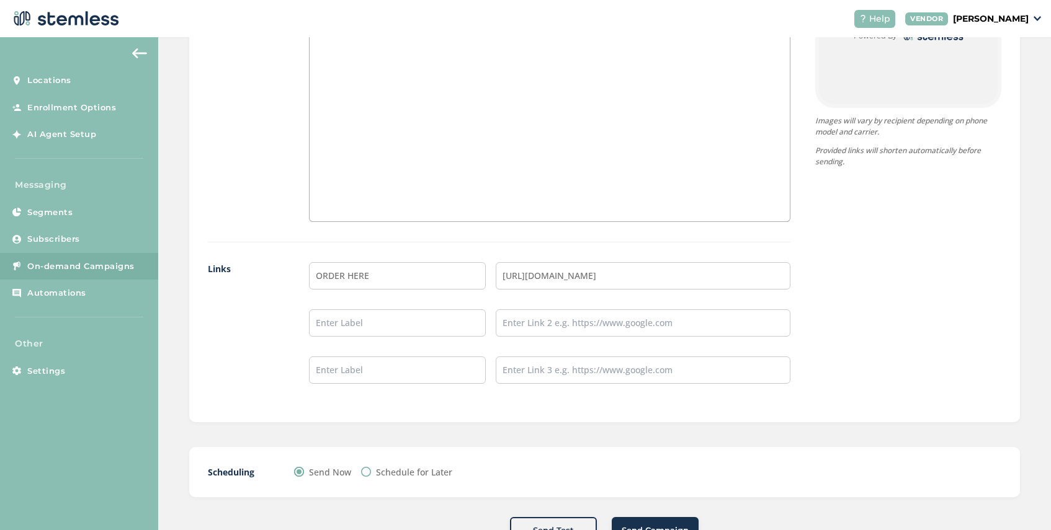
scroll to position [932, 0]
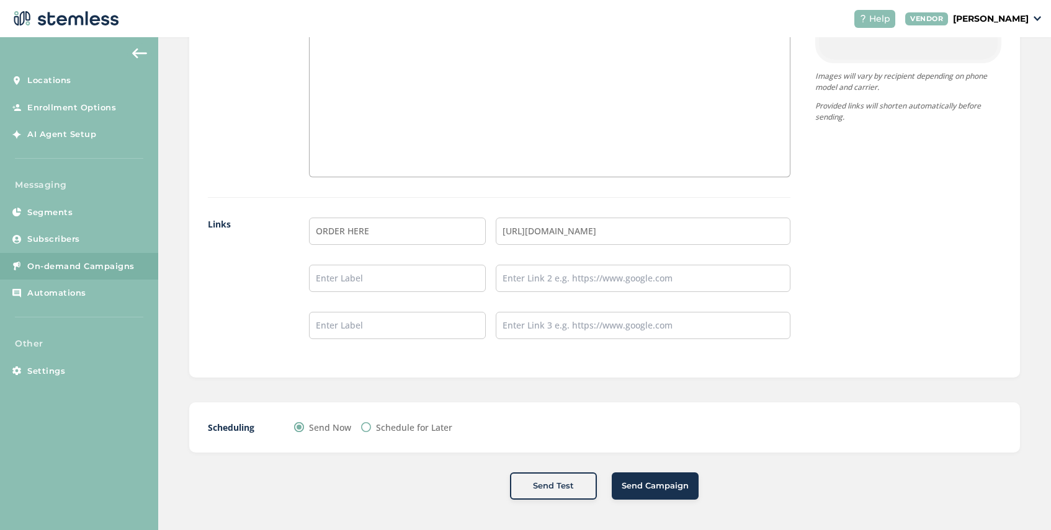
click at [667, 483] on span "Send Campaign" at bounding box center [654, 486] width 67 height 12
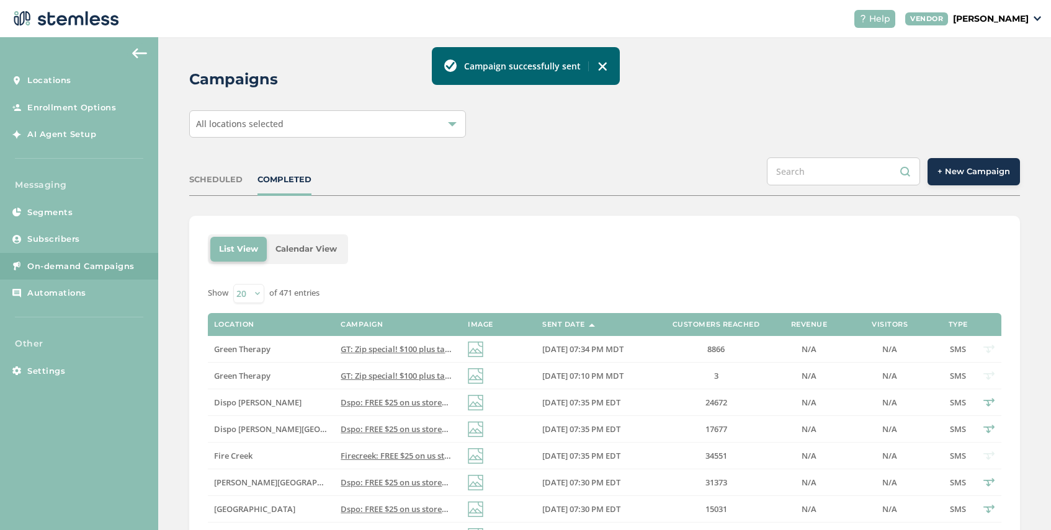
click at [304, 130] on div "All locations selected" at bounding box center [327, 123] width 277 height 27
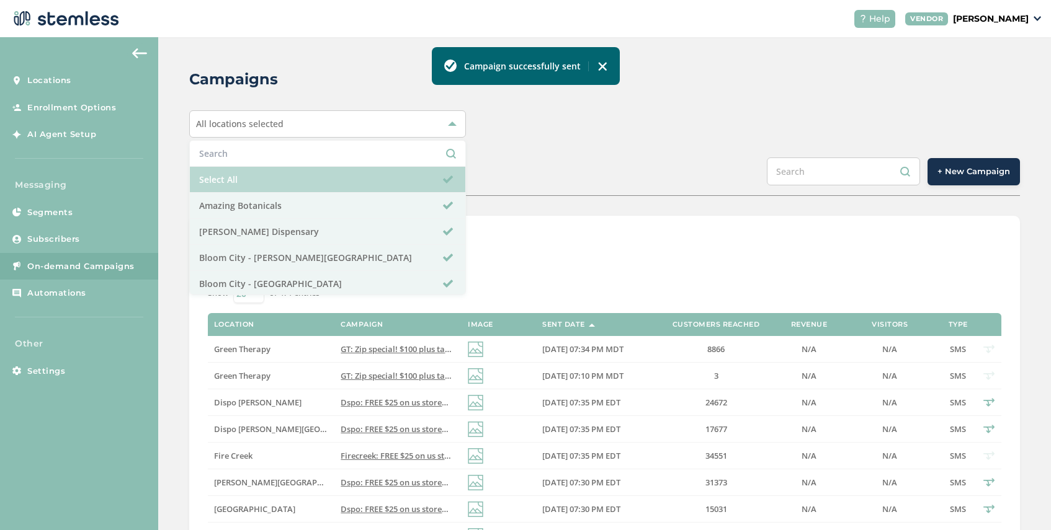
click at [278, 189] on li "Select All" at bounding box center [327, 180] width 275 height 26
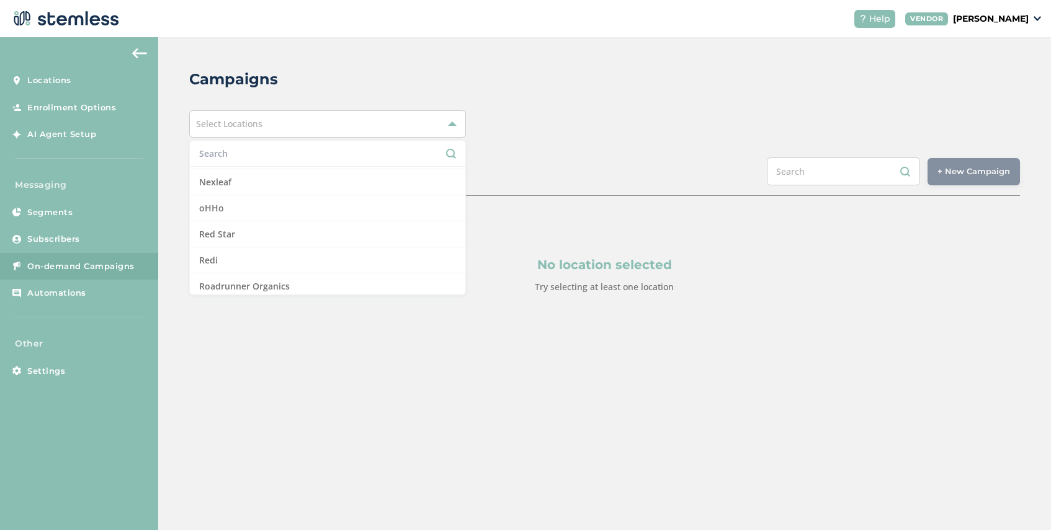
scroll to position [736, 0]
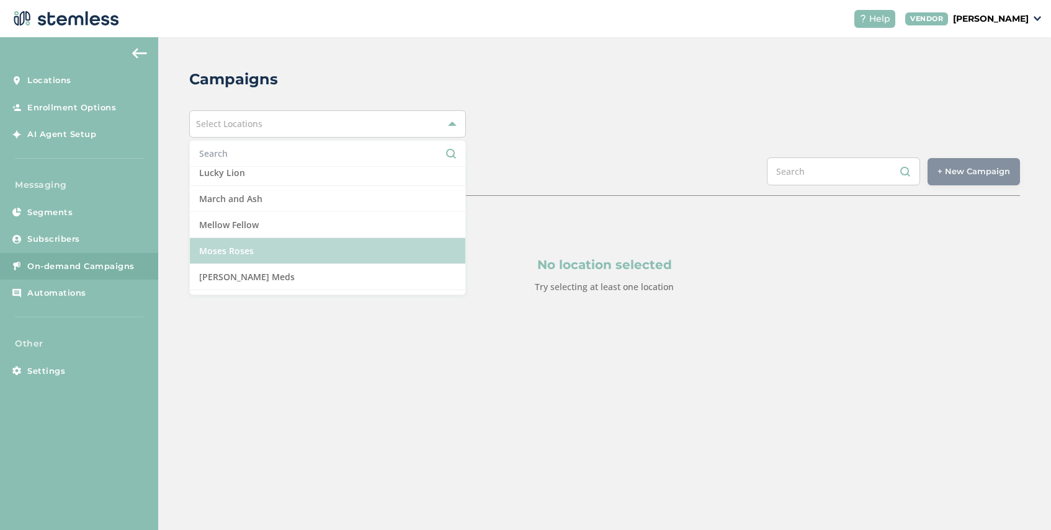
click at [277, 252] on li "Moses Roses" at bounding box center [327, 251] width 275 height 26
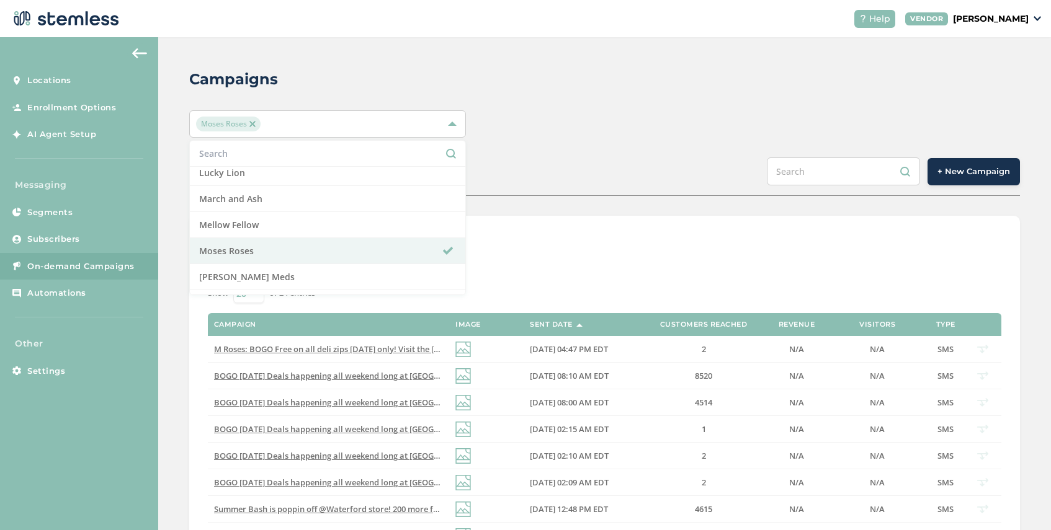
click at [568, 180] on div "SCHEDULED COMPLETED + New Campaign" at bounding box center [604, 177] width 830 height 38
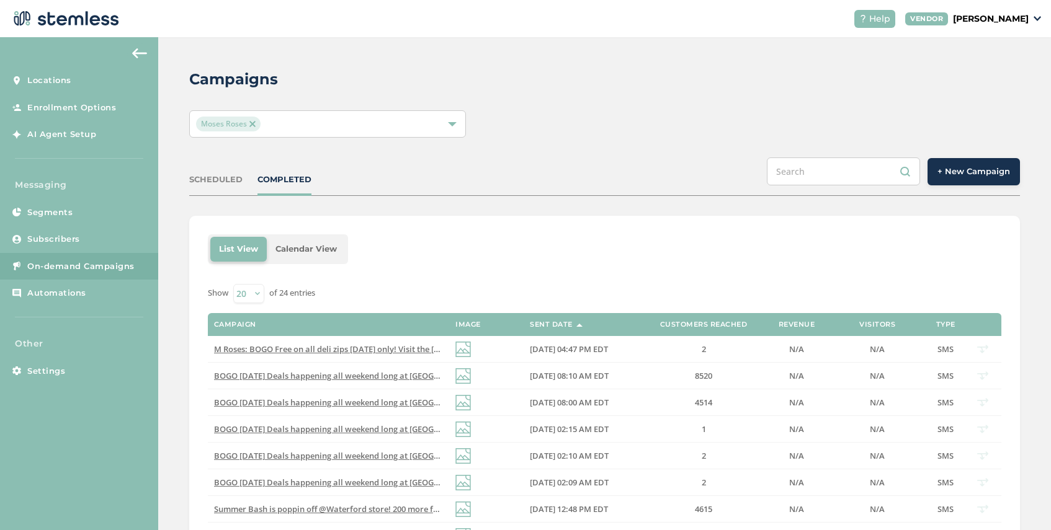
click at [984, 173] on span "+ New Campaign" at bounding box center [973, 172] width 73 height 12
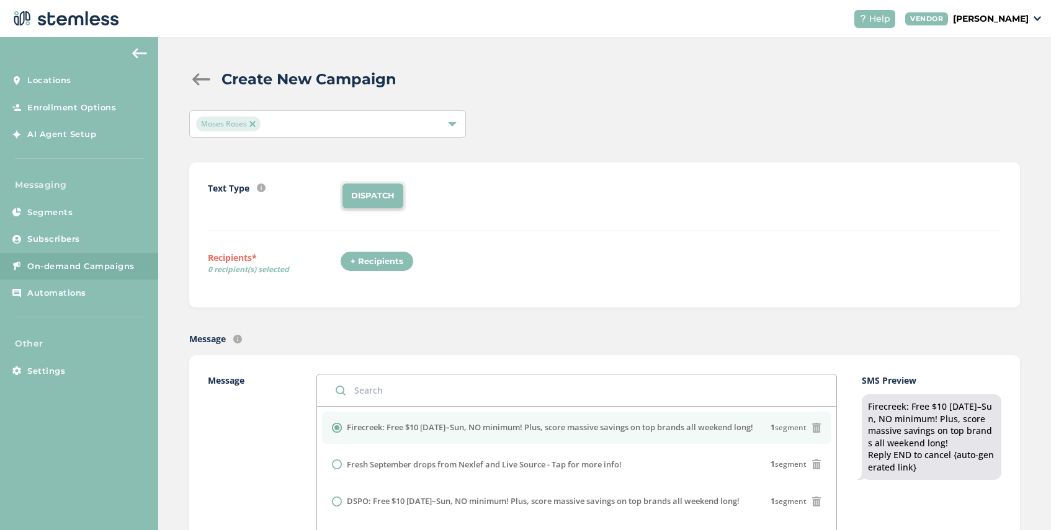
click at [367, 263] on div "+ Recipients" at bounding box center [377, 261] width 74 height 21
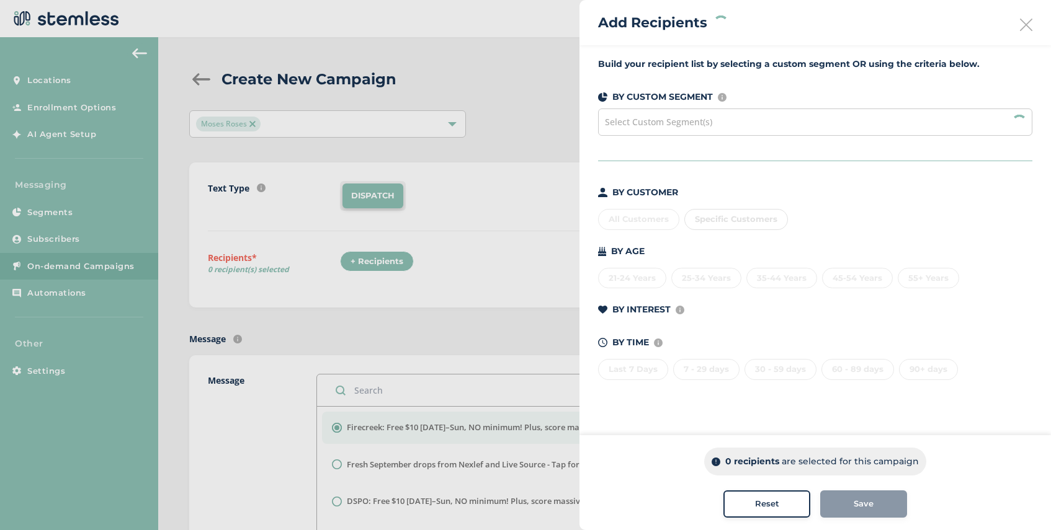
click at [706, 123] on span "Select Custom Segment(s)" at bounding box center [658, 122] width 107 height 12
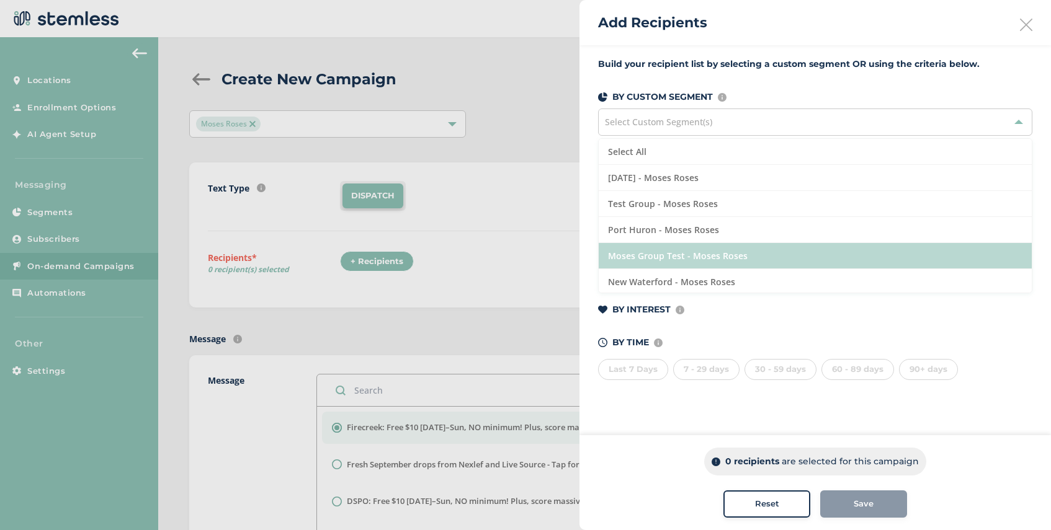
scroll to position [2, 0]
click at [760, 251] on li "Moses Group Test - Moses Roses" at bounding box center [814, 254] width 433 height 26
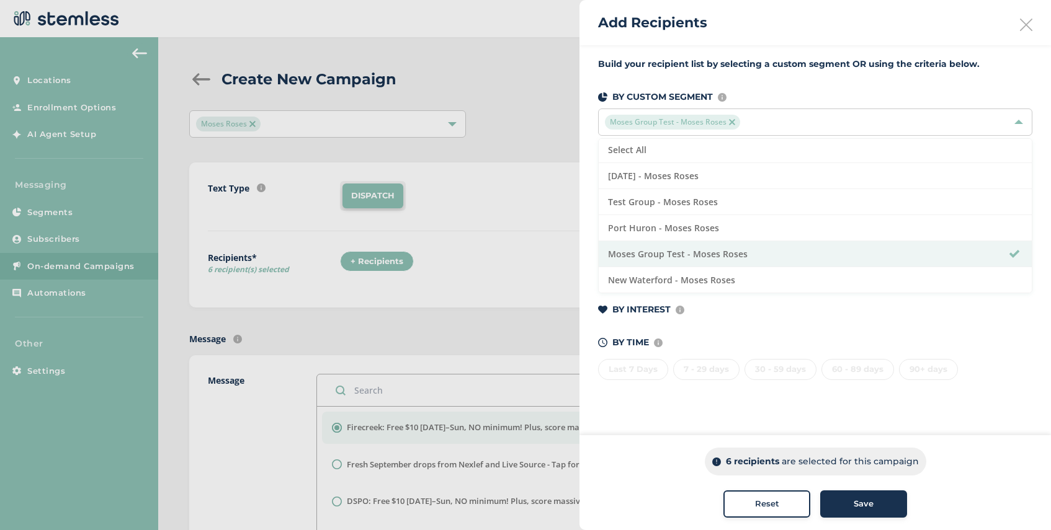
click at [850, 502] on div "Save" at bounding box center [863, 504] width 67 height 12
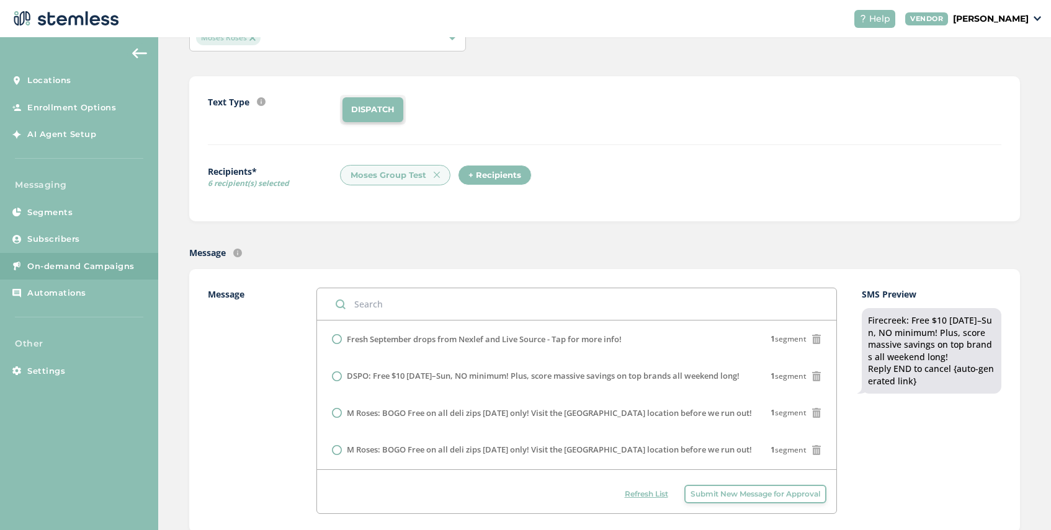
scroll to position [55, 0]
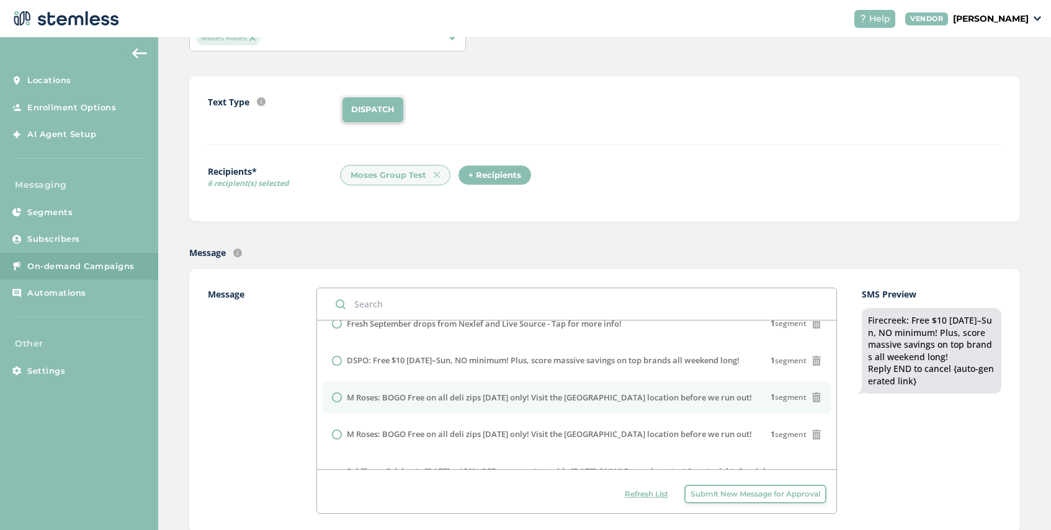
click at [471, 398] on label "M Roses: BOGO Free on all deli zips [DATE] only! Visit the [GEOGRAPHIC_DATA] lo…" at bounding box center [549, 398] width 405 height 12
radio input "false"
radio input "true"
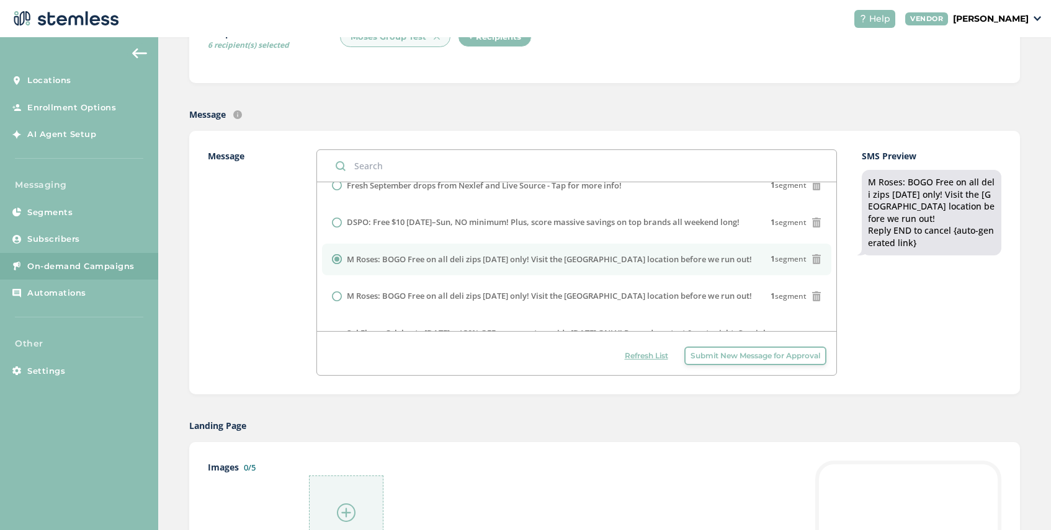
scroll to position [399, 0]
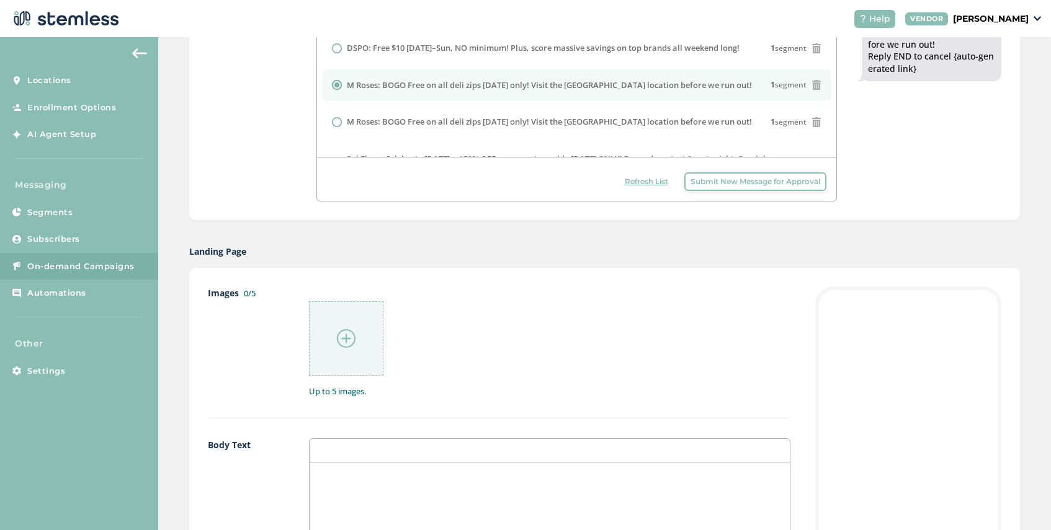
click at [349, 474] on p at bounding box center [549, 475] width 461 height 11
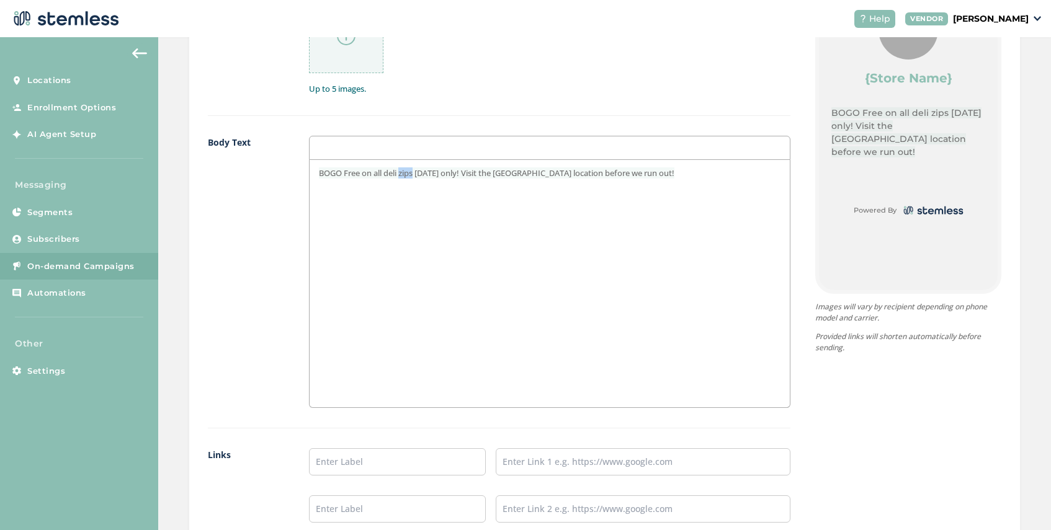
drag, startPoint x: 417, startPoint y: 172, endPoint x: 402, endPoint y: 174, distance: 14.9
click at [402, 174] on span "BOGO Free on all deli zips [DATE] only! Visit the [GEOGRAPHIC_DATA] location be…" at bounding box center [496, 172] width 355 height 11
click at [473, 175] on span "BOGO Free on all deli Ounces [DATE] only! Visit the [GEOGRAPHIC_DATA] location …" at bounding box center [503, 172] width 369 height 11
drag, startPoint x: 671, startPoint y: 174, endPoint x: 493, endPoint y: 174, distance: 178.0
click at [493, 174] on p "BOGO Free on all deli Ounces [DATE] only 9/5! Visit the [GEOGRAPHIC_DATA] locat…" at bounding box center [549, 172] width 461 height 11
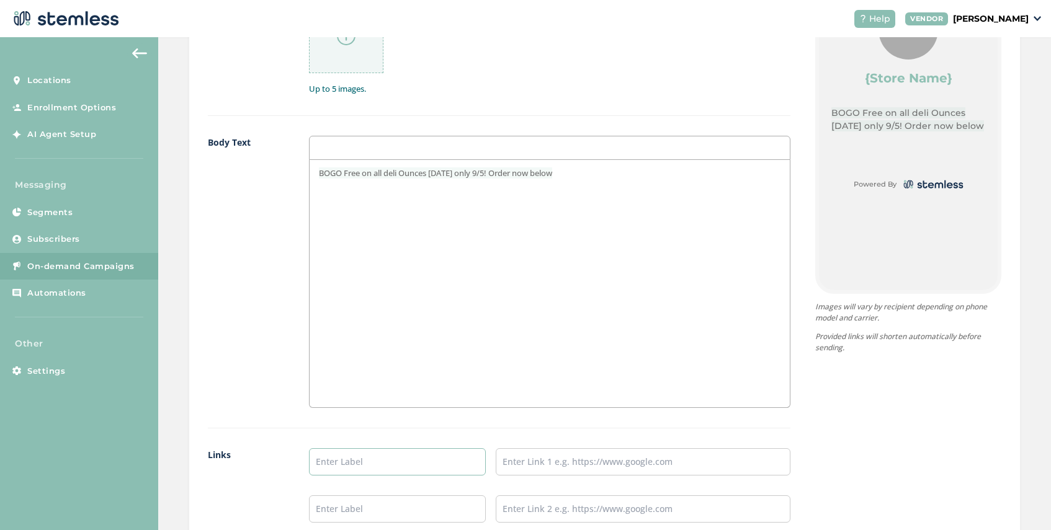
click at [354, 468] on input "text" at bounding box center [397, 461] width 177 height 27
type input "Port Huron Menu"
click at [533, 451] on input "text" at bounding box center [643, 461] width 295 height 27
type input "[URL][DOMAIN_NAME]"
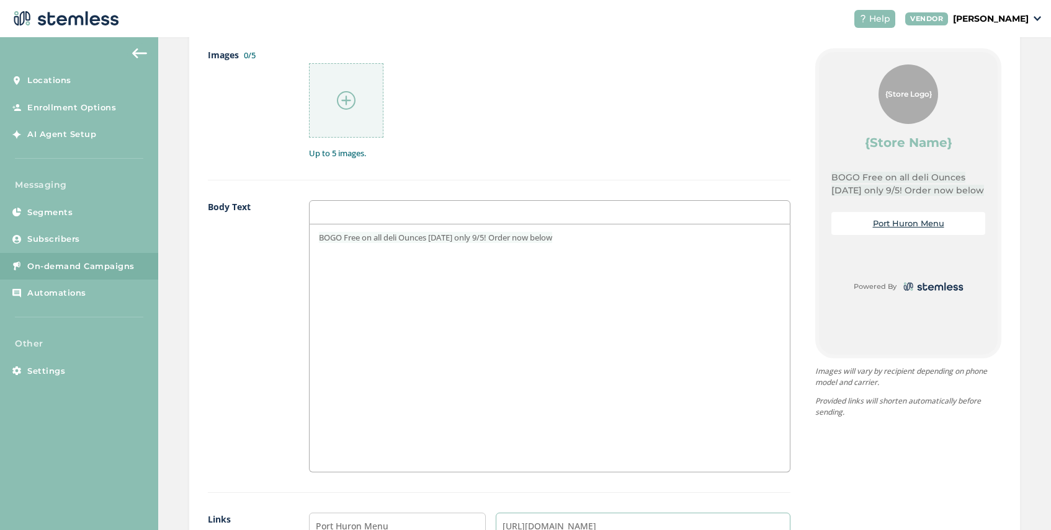
scroll to position [932, 0]
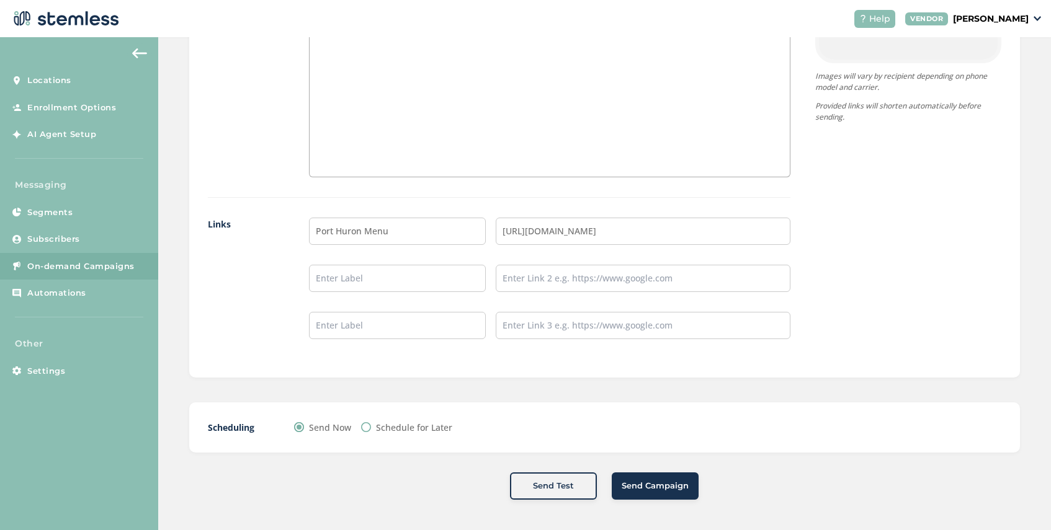
click at [662, 482] on span "Send Campaign" at bounding box center [654, 486] width 67 height 12
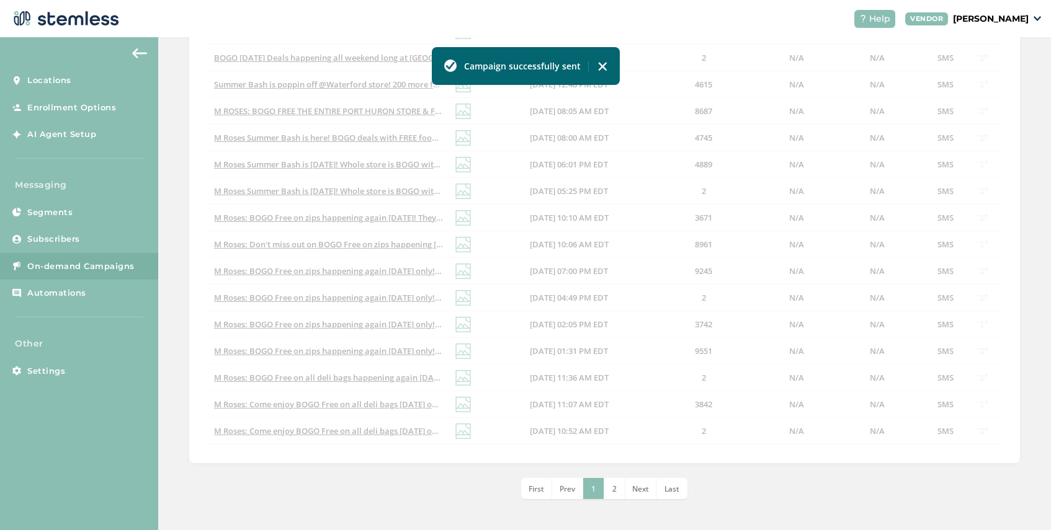
scroll to position [425, 0]
